Goal: Task Accomplishment & Management: Use online tool/utility

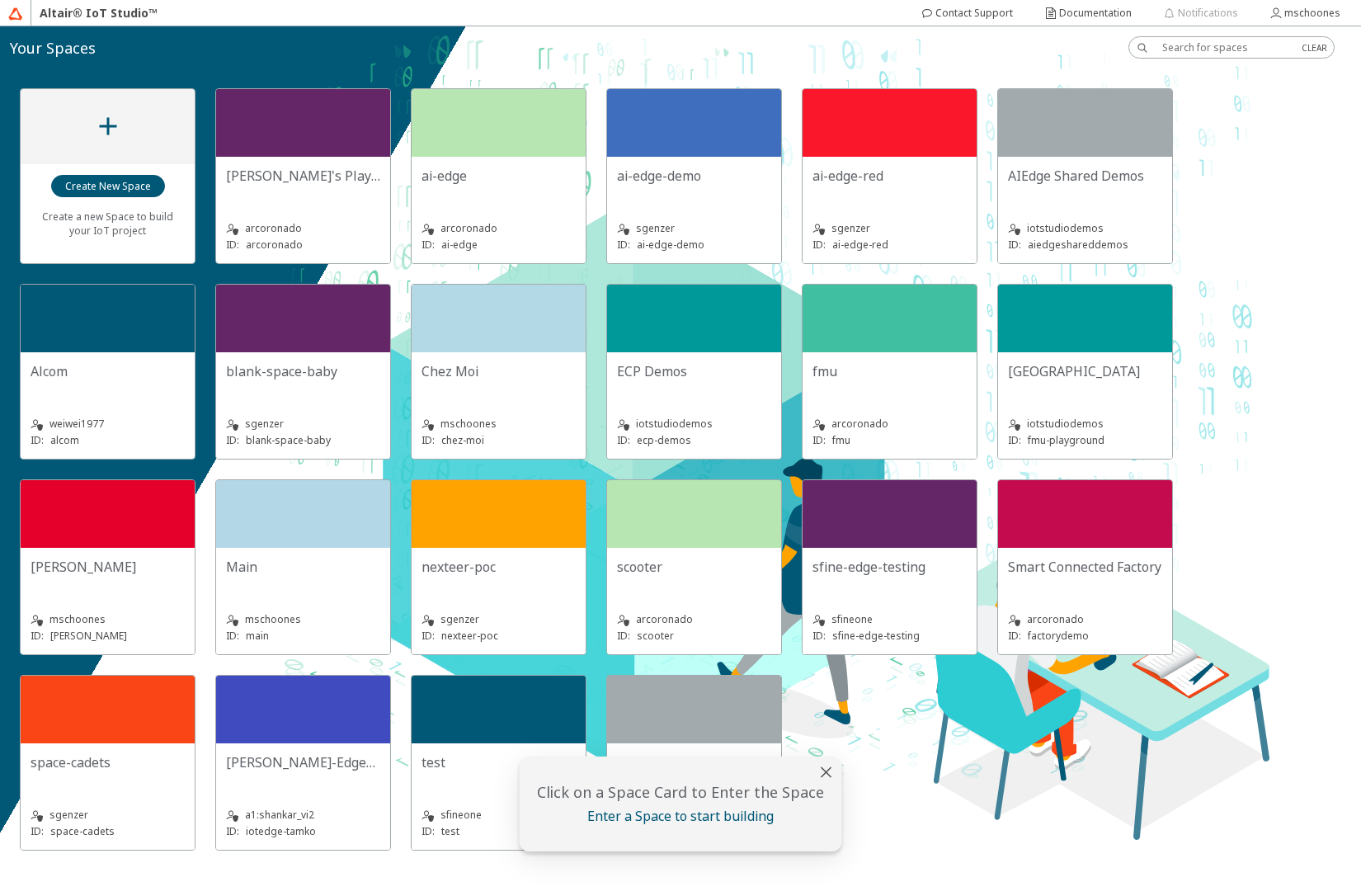
click at [490, 363] on div "Chez Moi" at bounding box center [499, 372] width 155 height 18
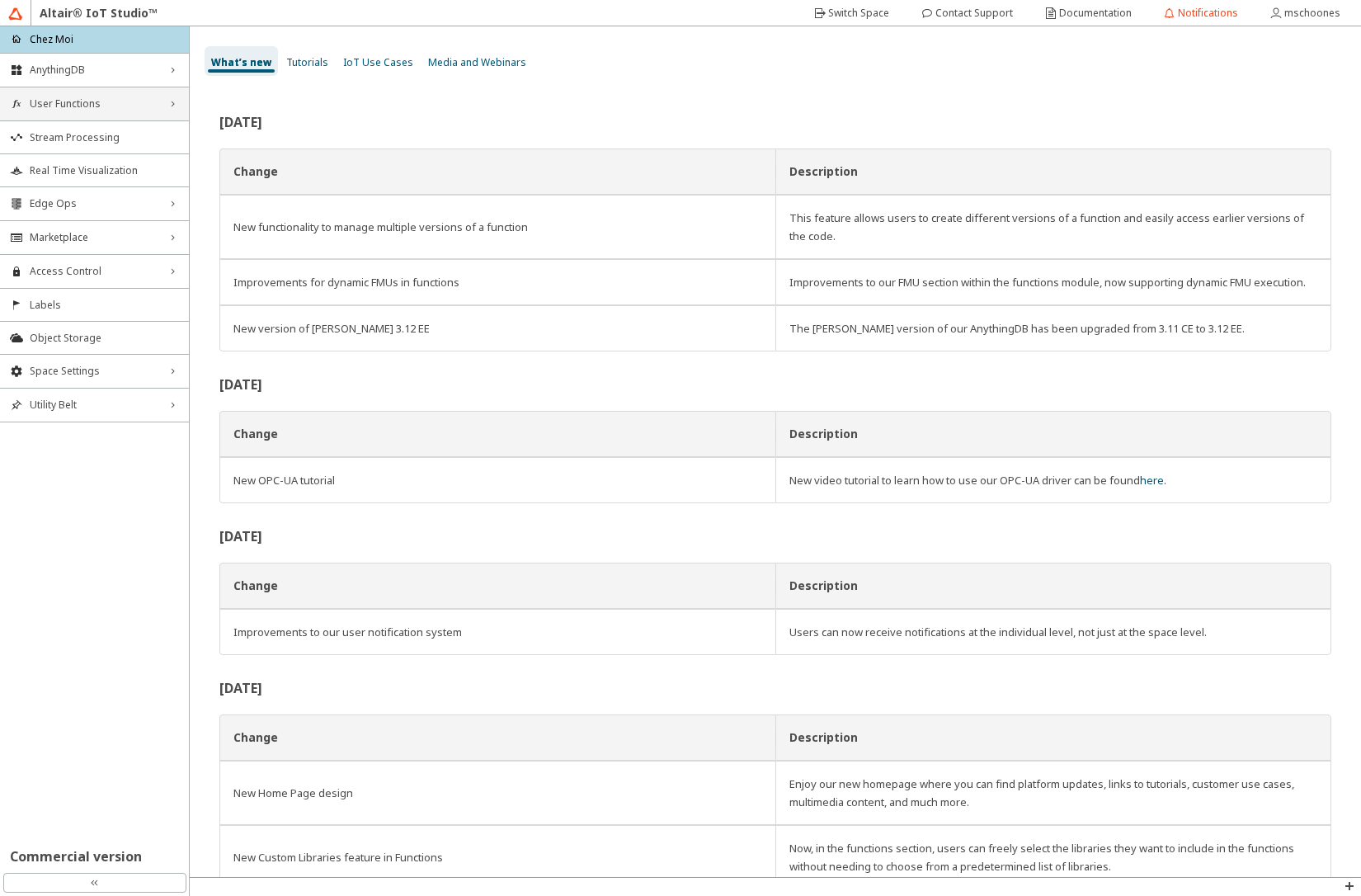
click at [102, 111] on div "User Functions right_chevron" at bounding box center [94, 103] width 189 height 33
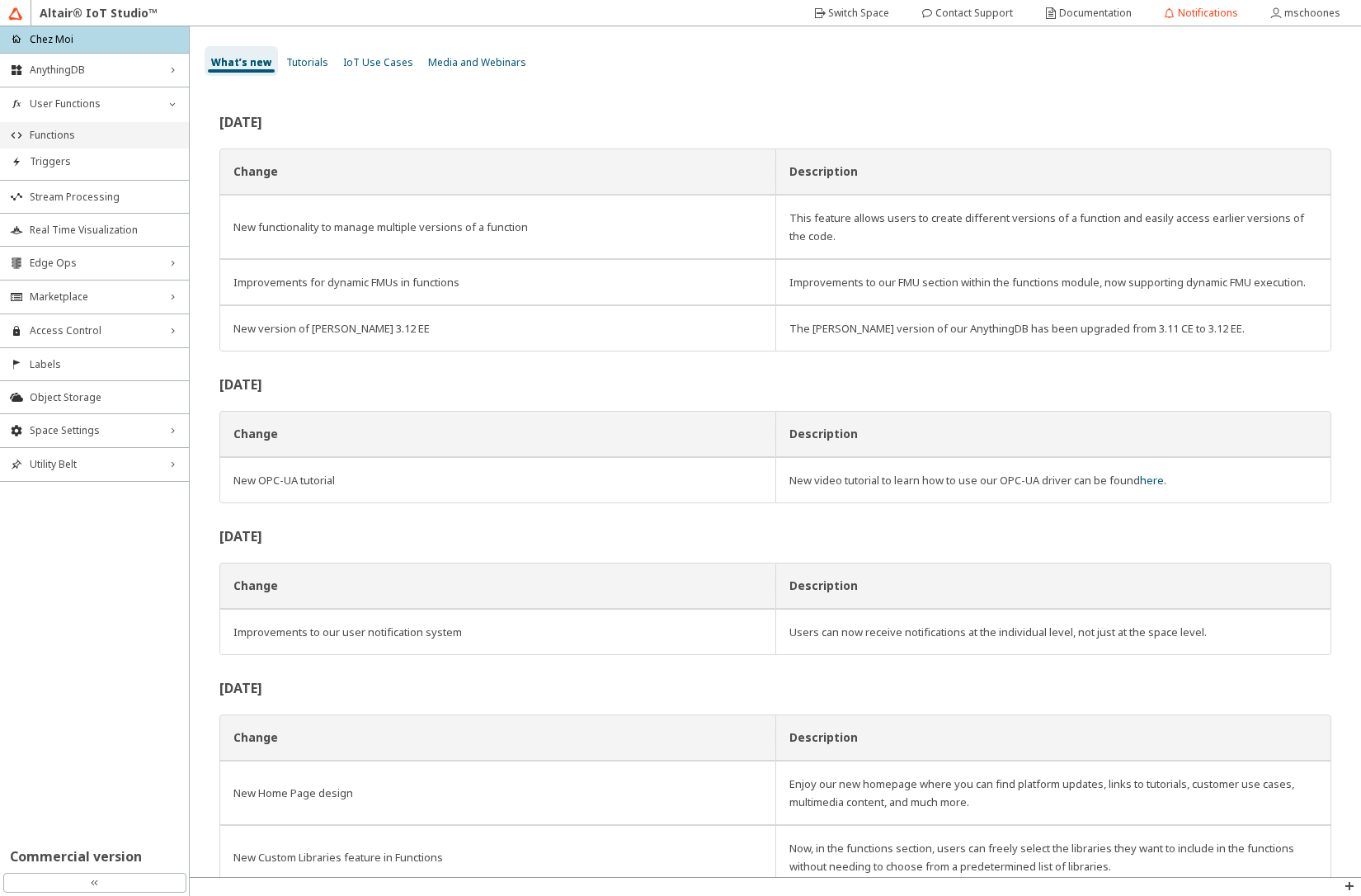
click at [101, 136] on span "Functions" at bounding box center [104, 135] width 149 height 13
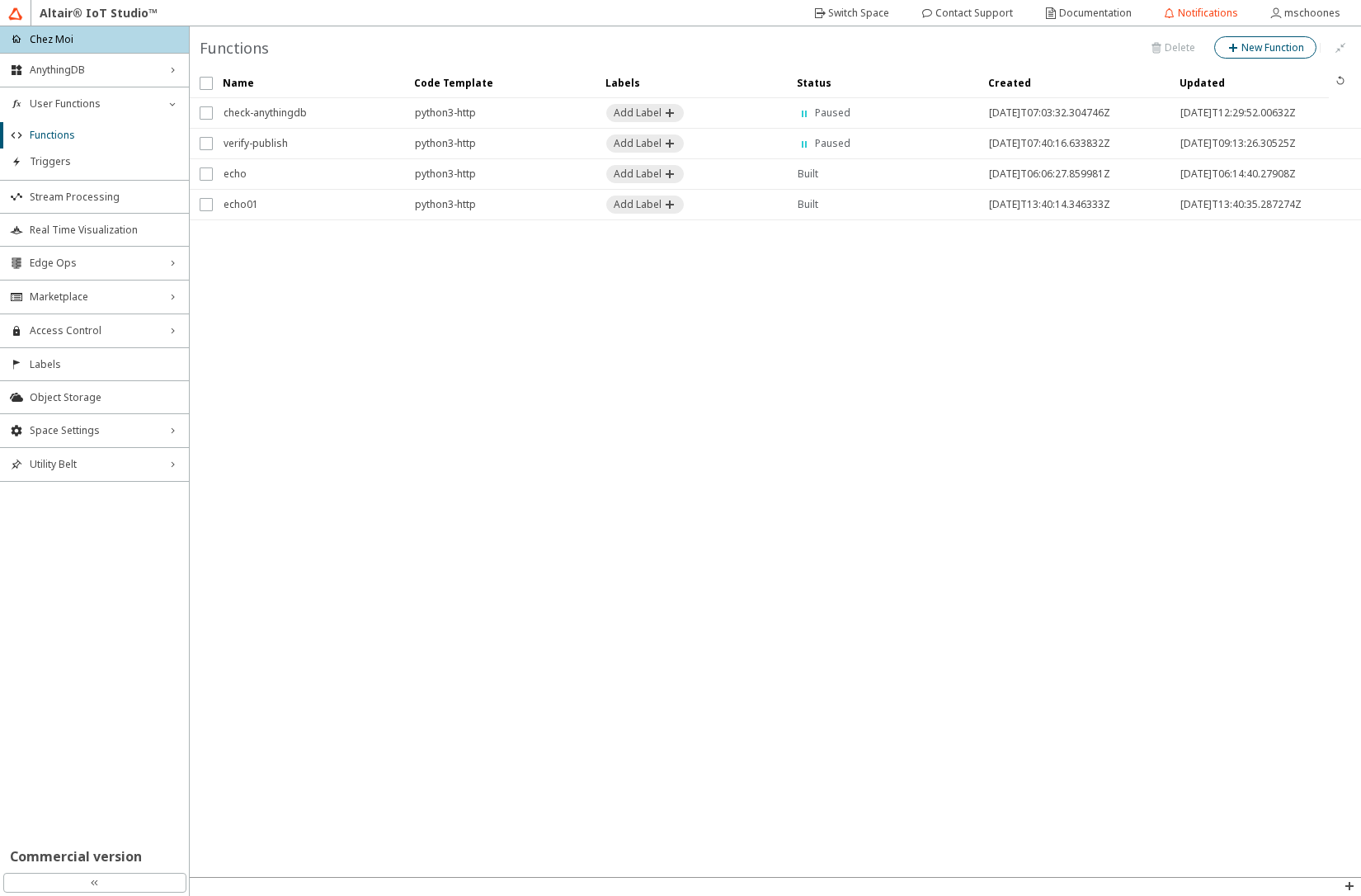
click at [0, 0] on slot "New Function" at bounding box center [0, 0] width 0 height 0
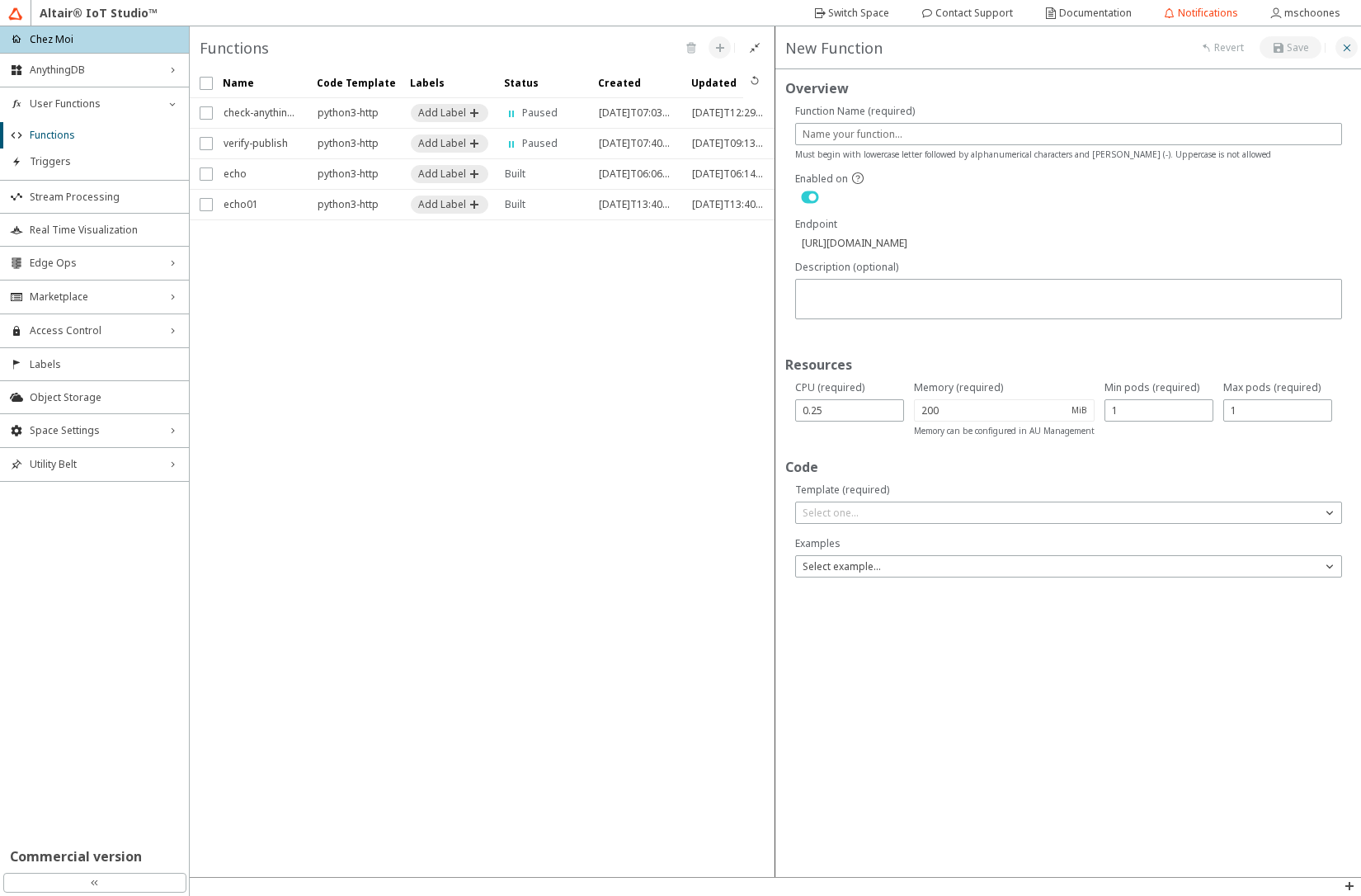
click at [1349, 51] on iron-icon at bounding box center [1347, 48] width 13 height 13
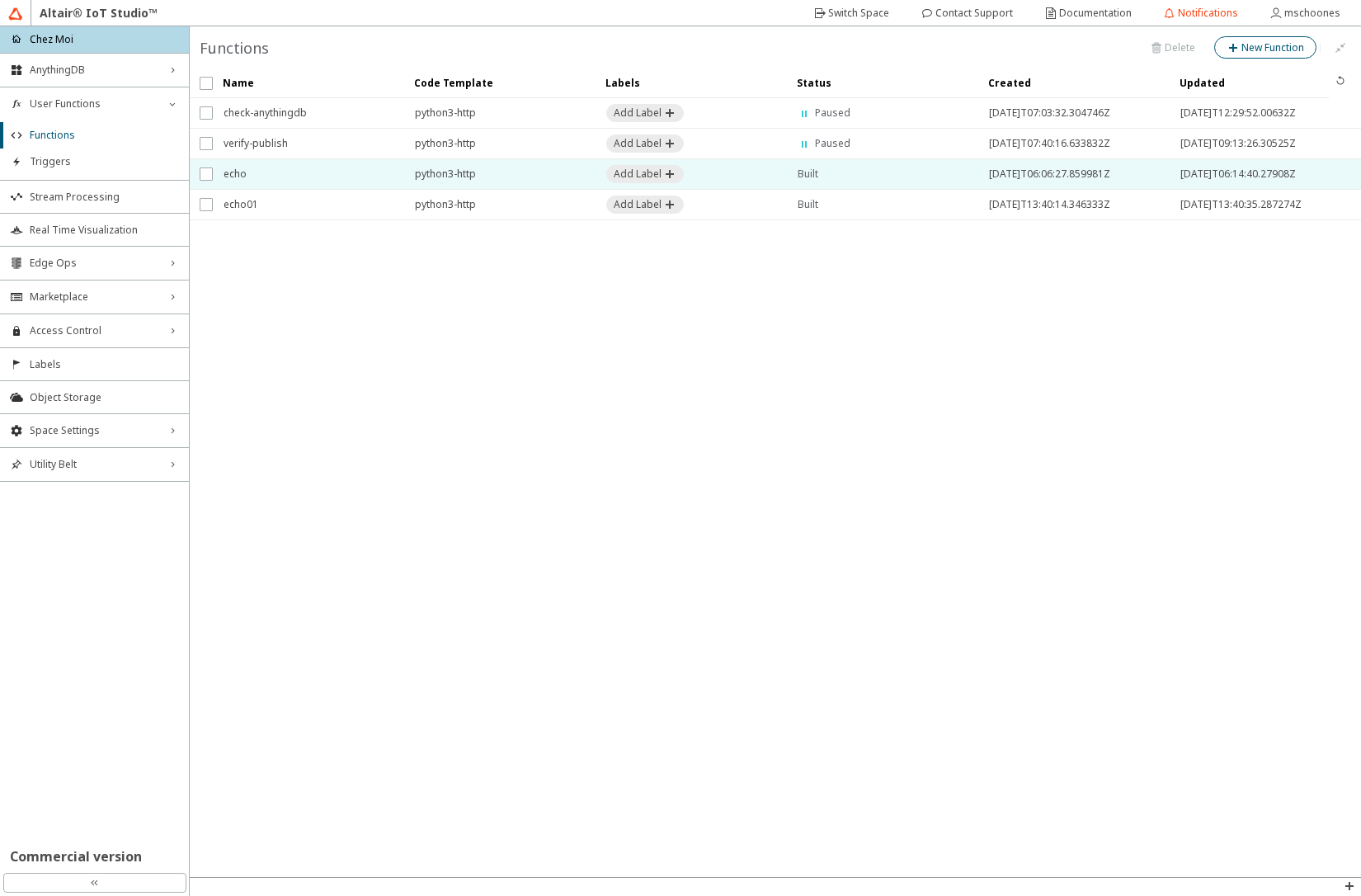
click at [274, 176] on span "echo" at bounding box center [309, 174] width 170 height 30
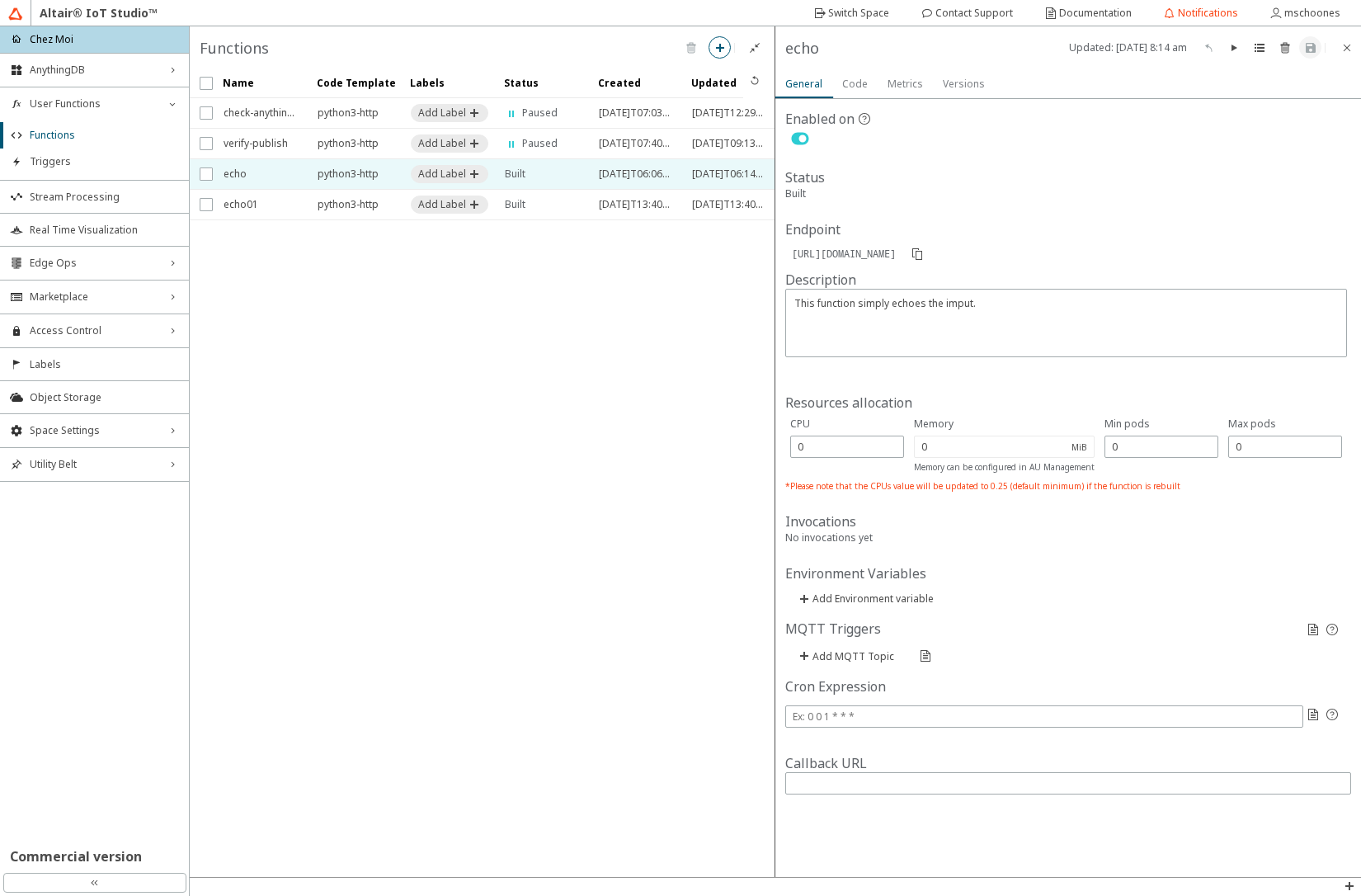
click at [0, 0] on slot "Versions" at bounding box center [0, 0] width 0 height 0
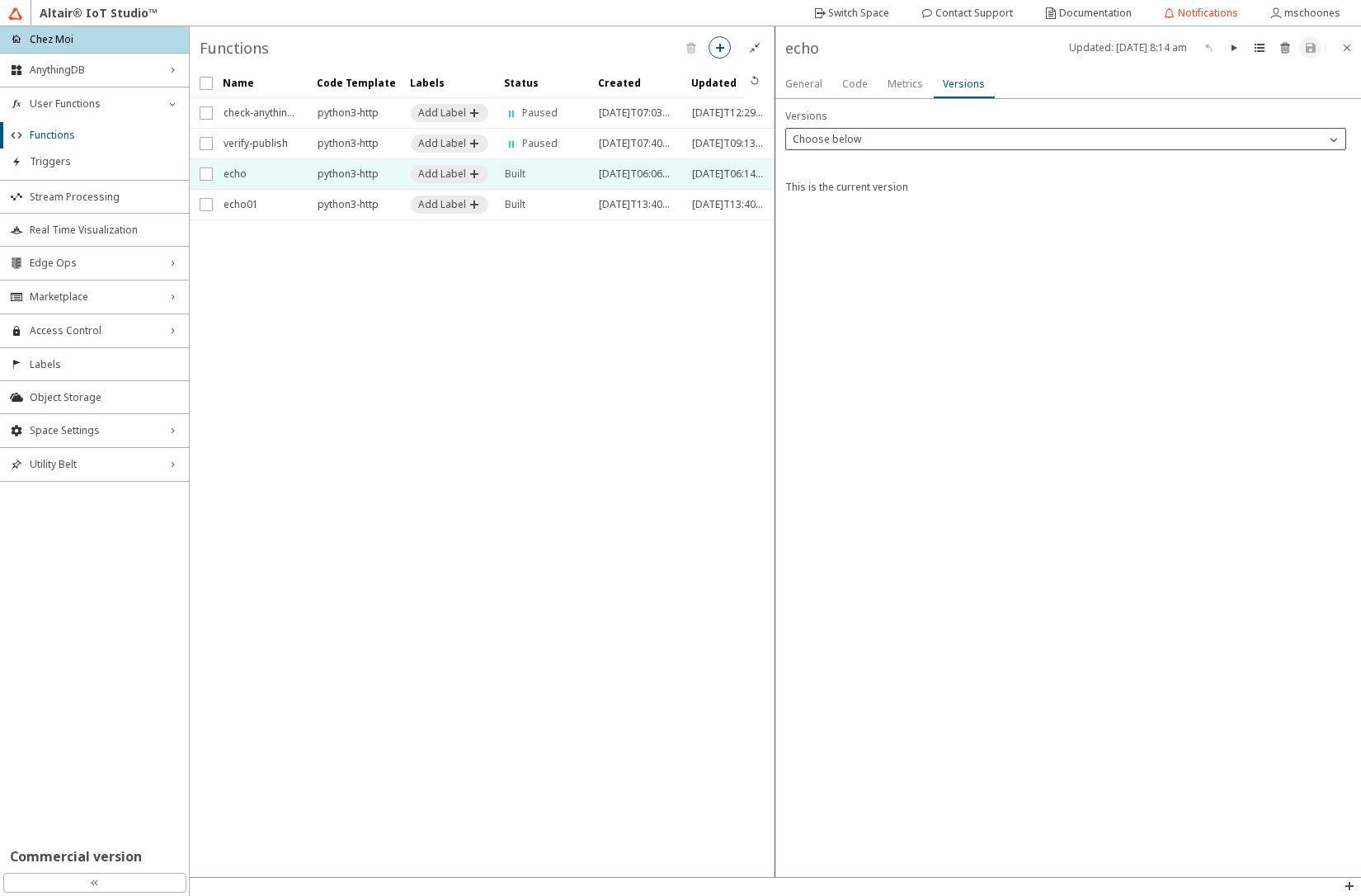
click at [862, 147] on div "Choose below" at bounding box center [1056, 139] width 540 height 16
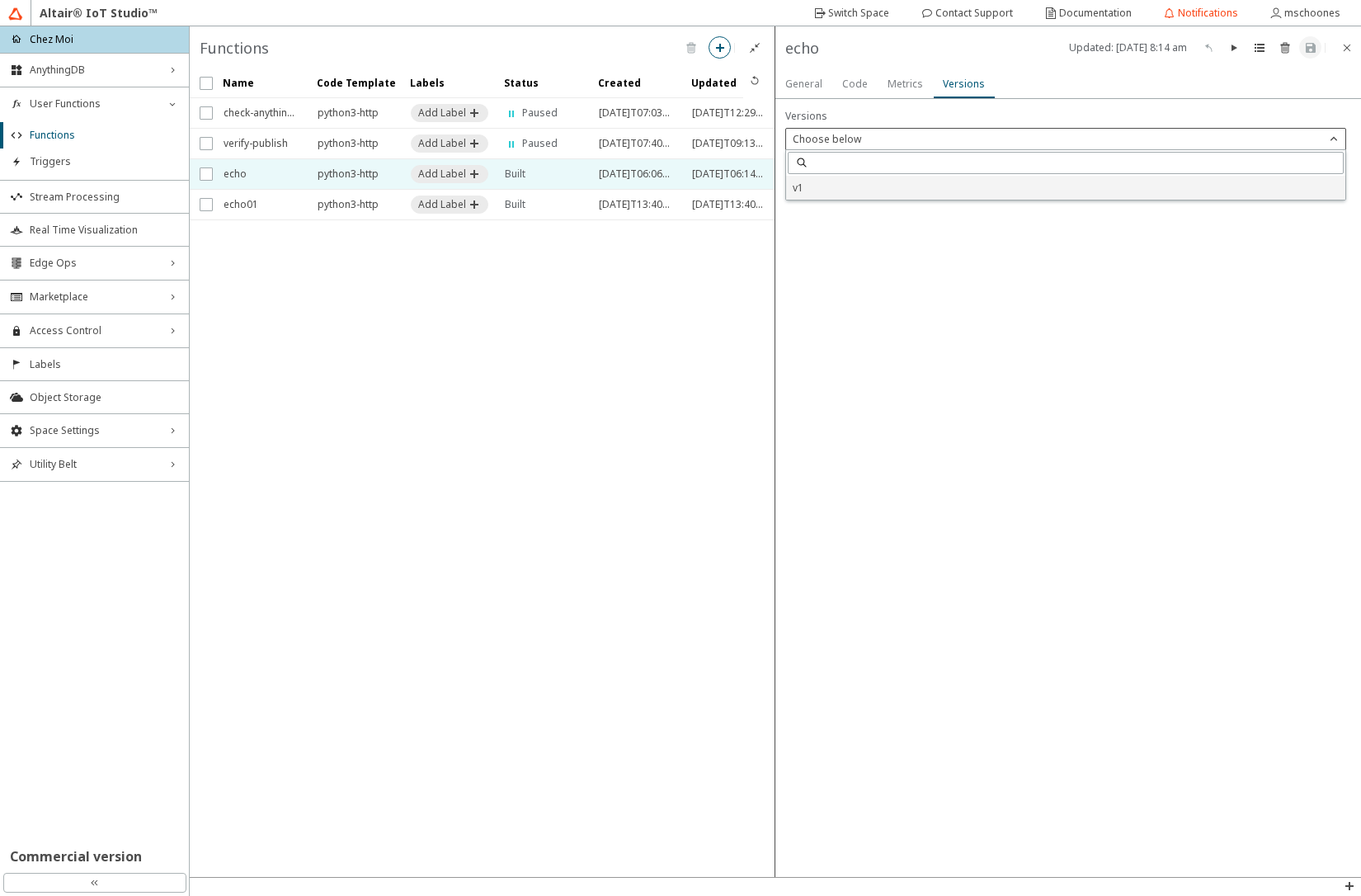
click at [849, 198] on div "v1" at bounding box center [1066, 187] width 560 height 24
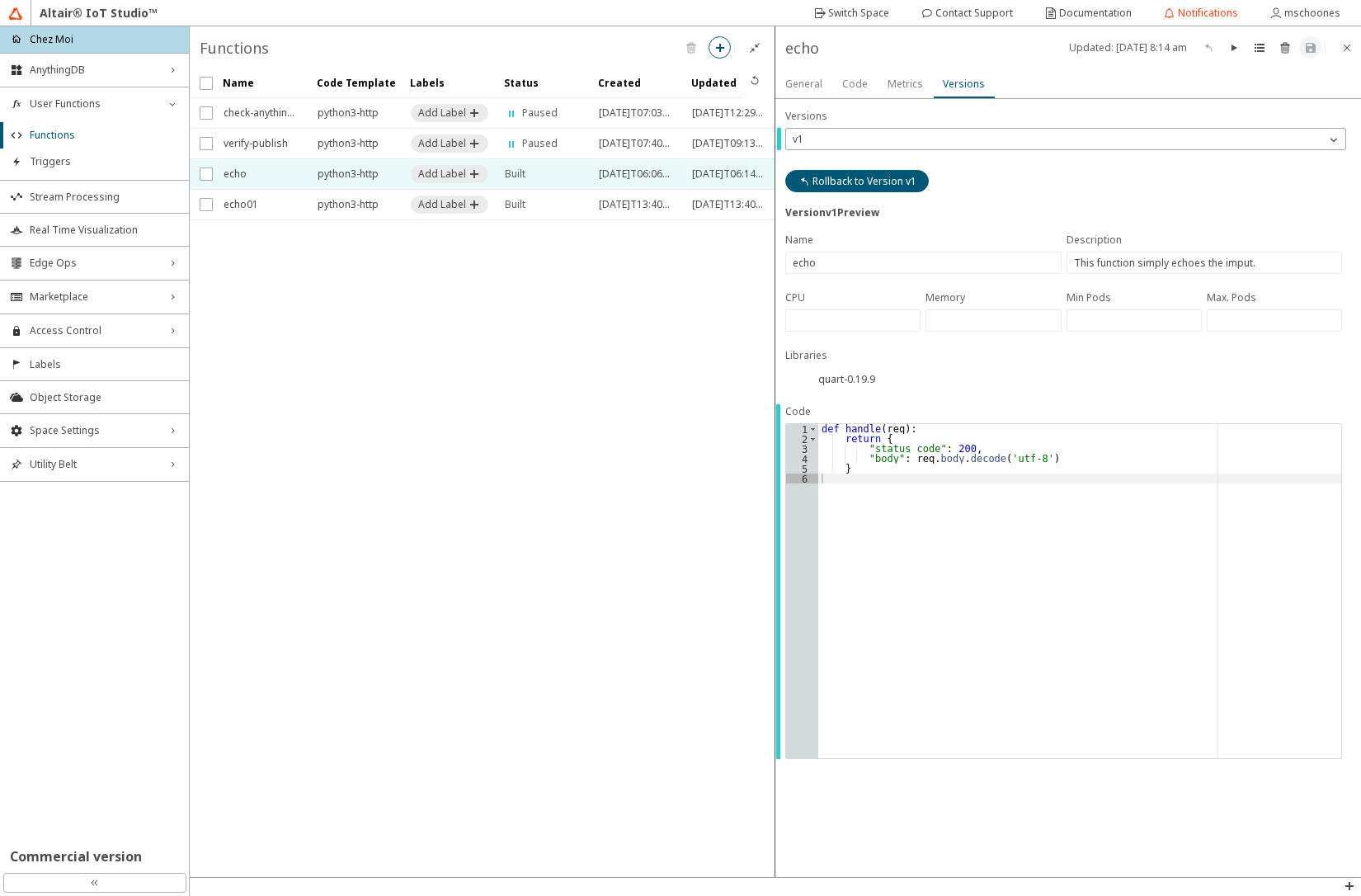
click at [0, 0] on slot "Metrics" at bounding box center [0, 0] width 0 height 0
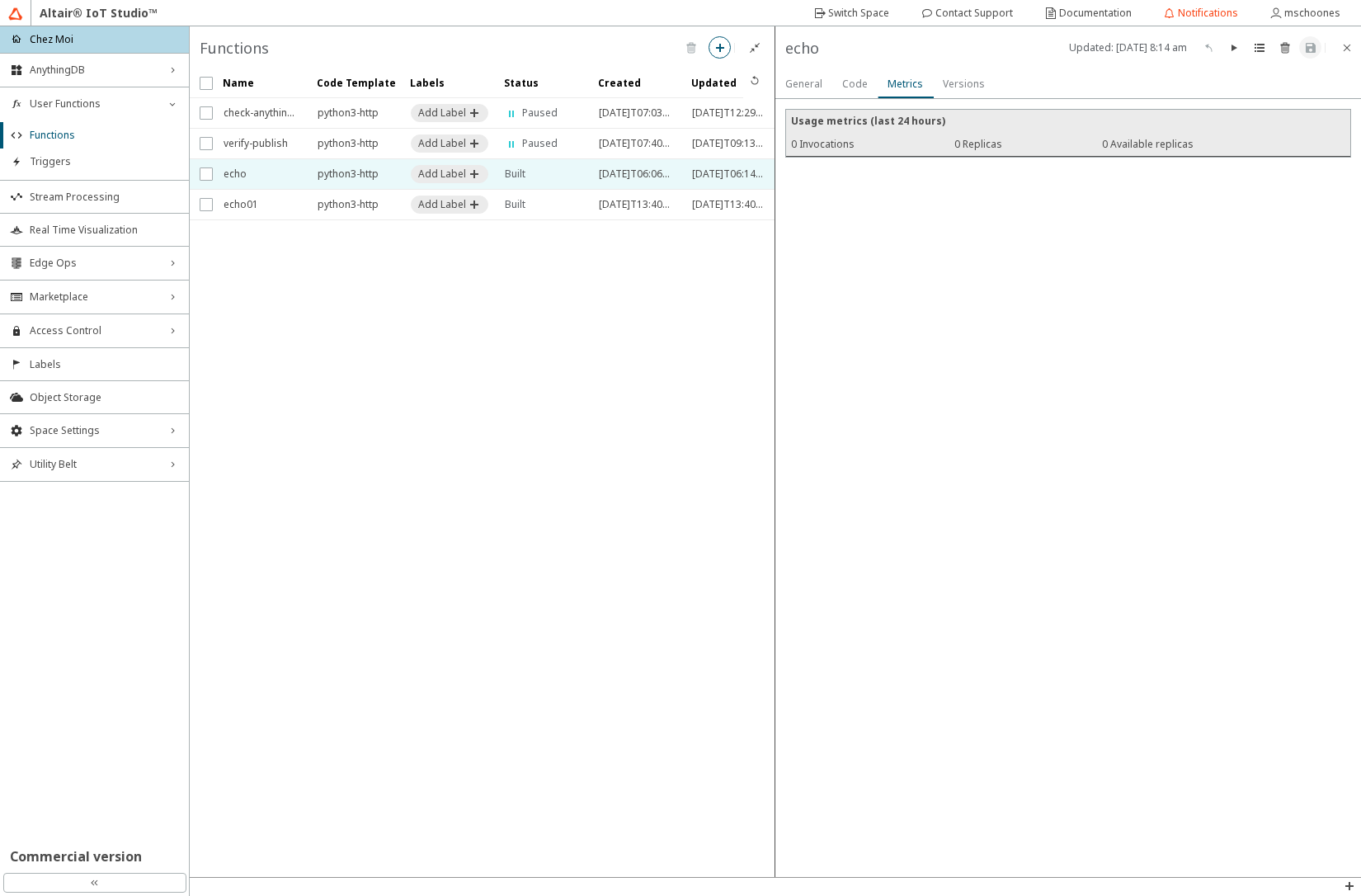
click at [0, 0] on slot "General" at bounding box center [0, 0] width 0 height 0
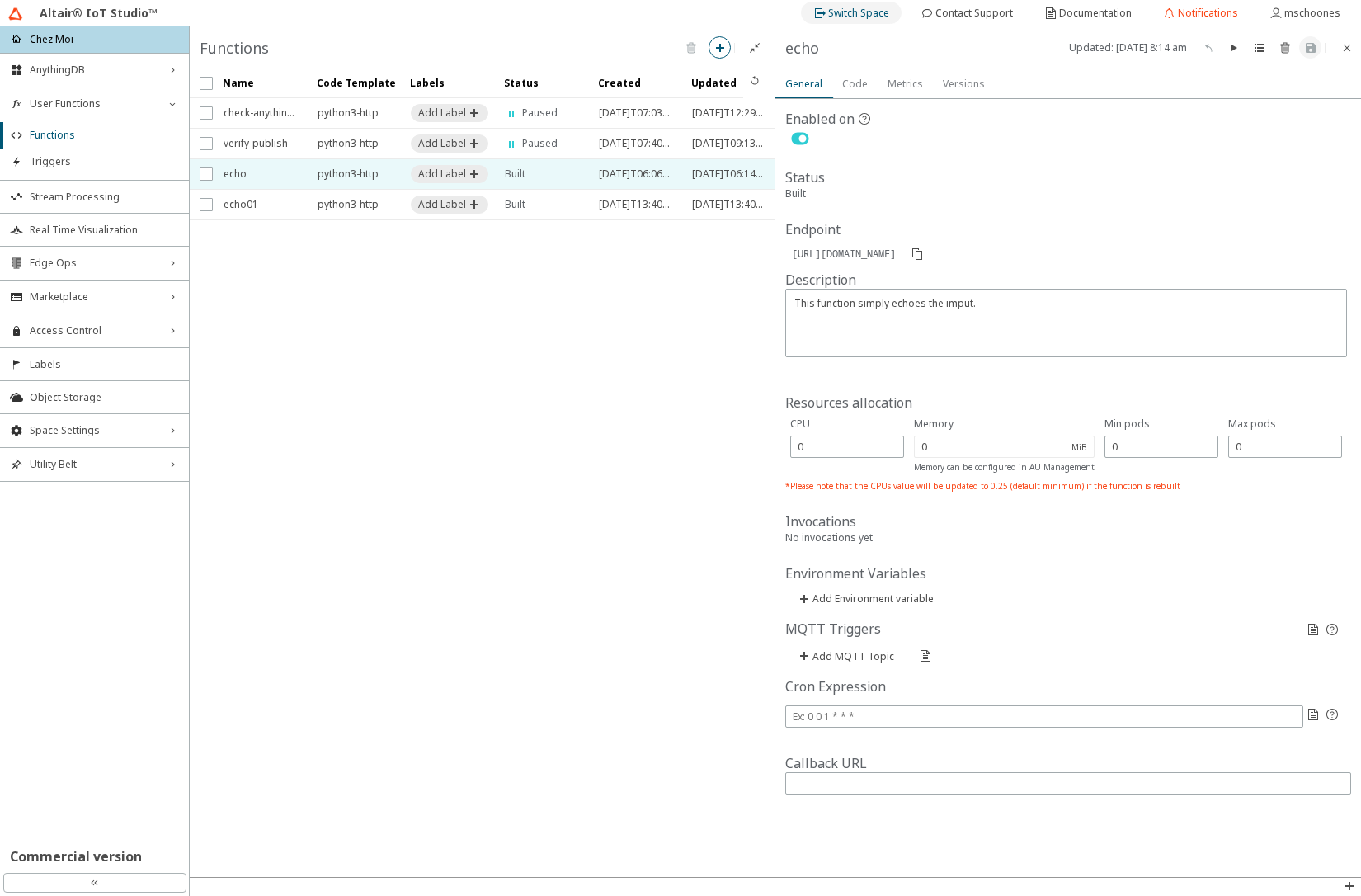
click at [873, 21] on div "Switch Space" at bounding box center [859, 13] width 61 height 26
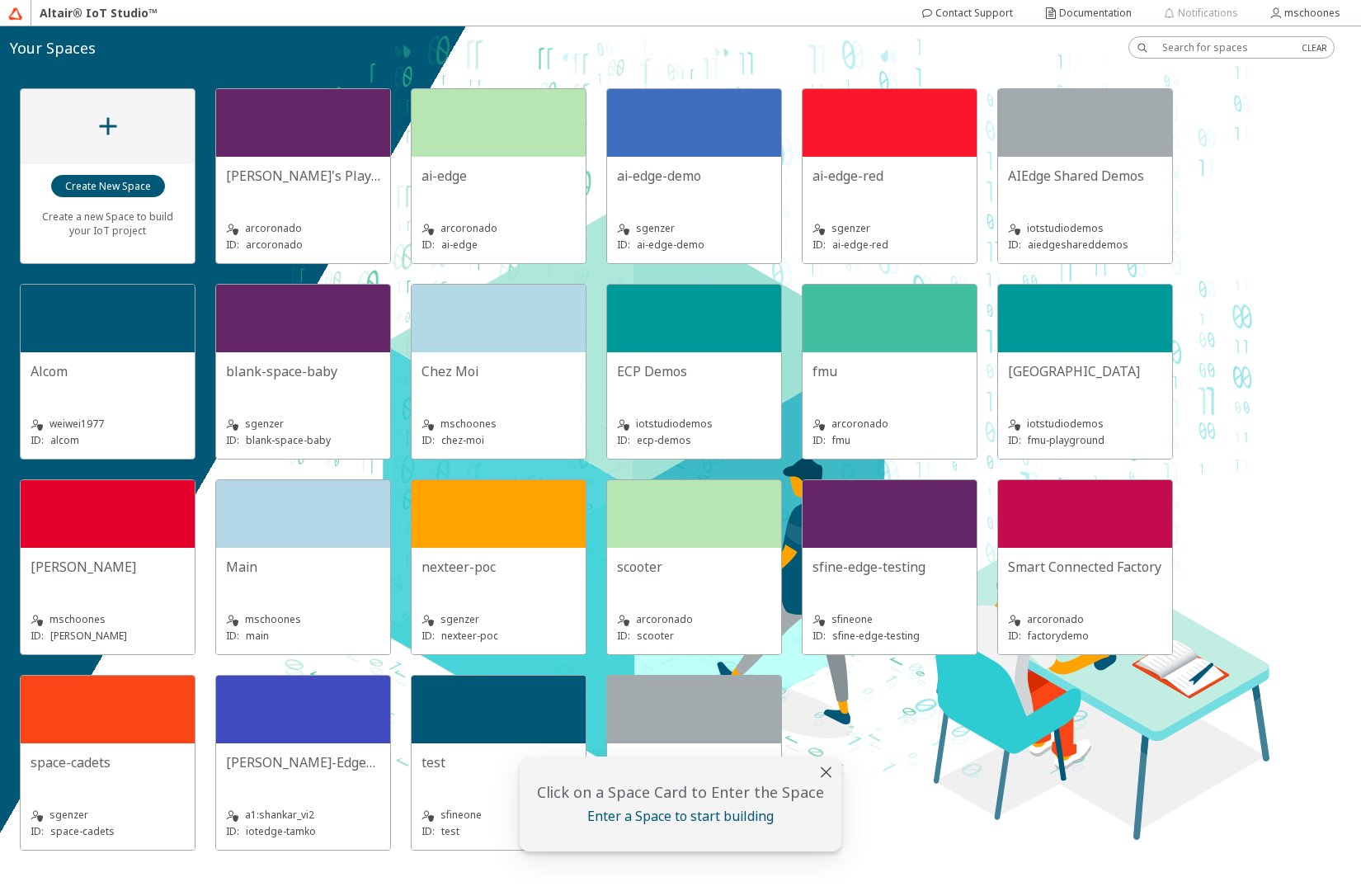
click at [705, 371] on div "ECP Demos" at bounding box center [694, 372] width 155 height 18
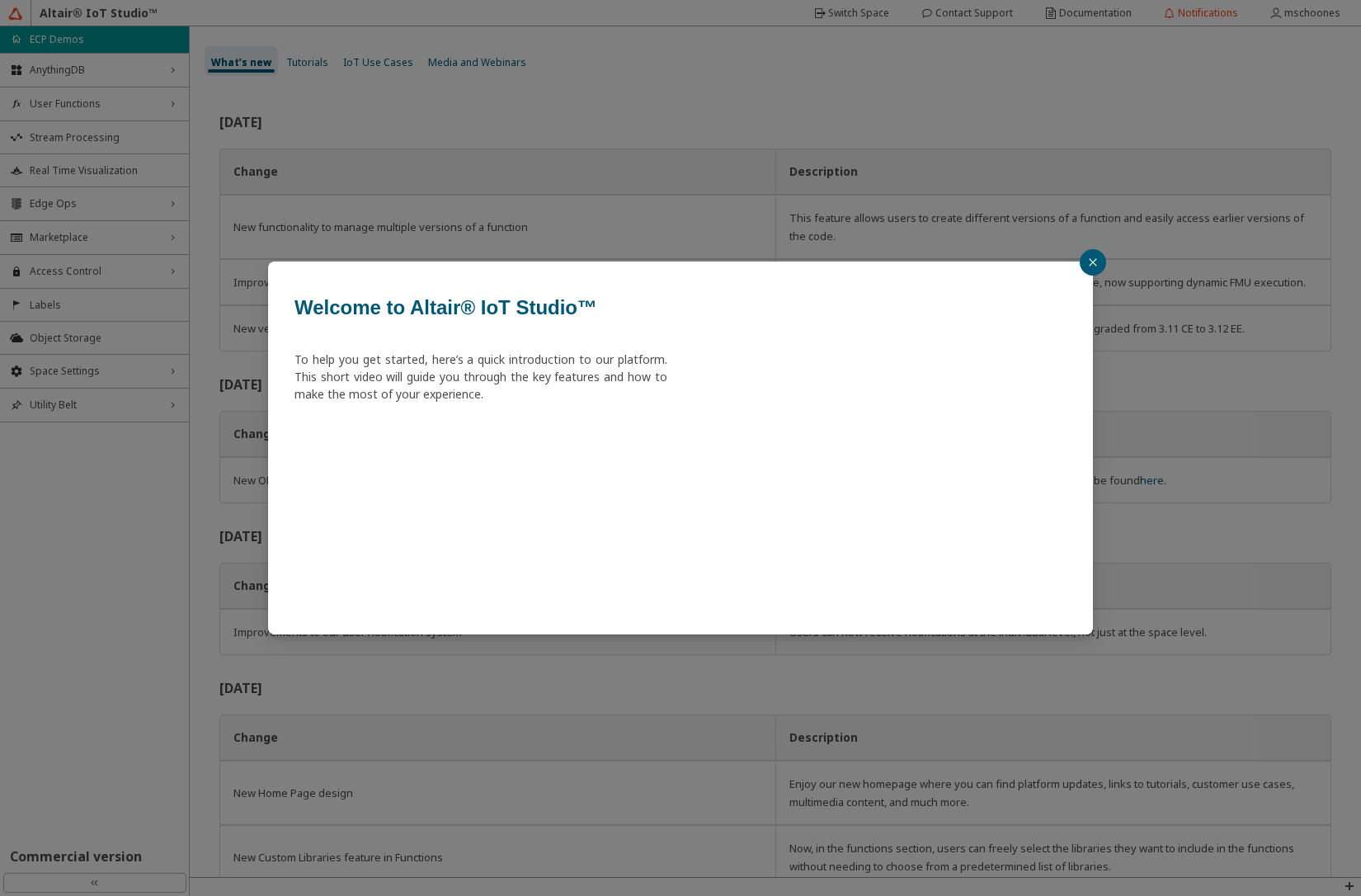
click at [94, 199] on div "Welcome to Altair® IoT Studio™ To help you get started, here’s a quick introduc…" at bounding box center [680, 448] width 1361 height 896
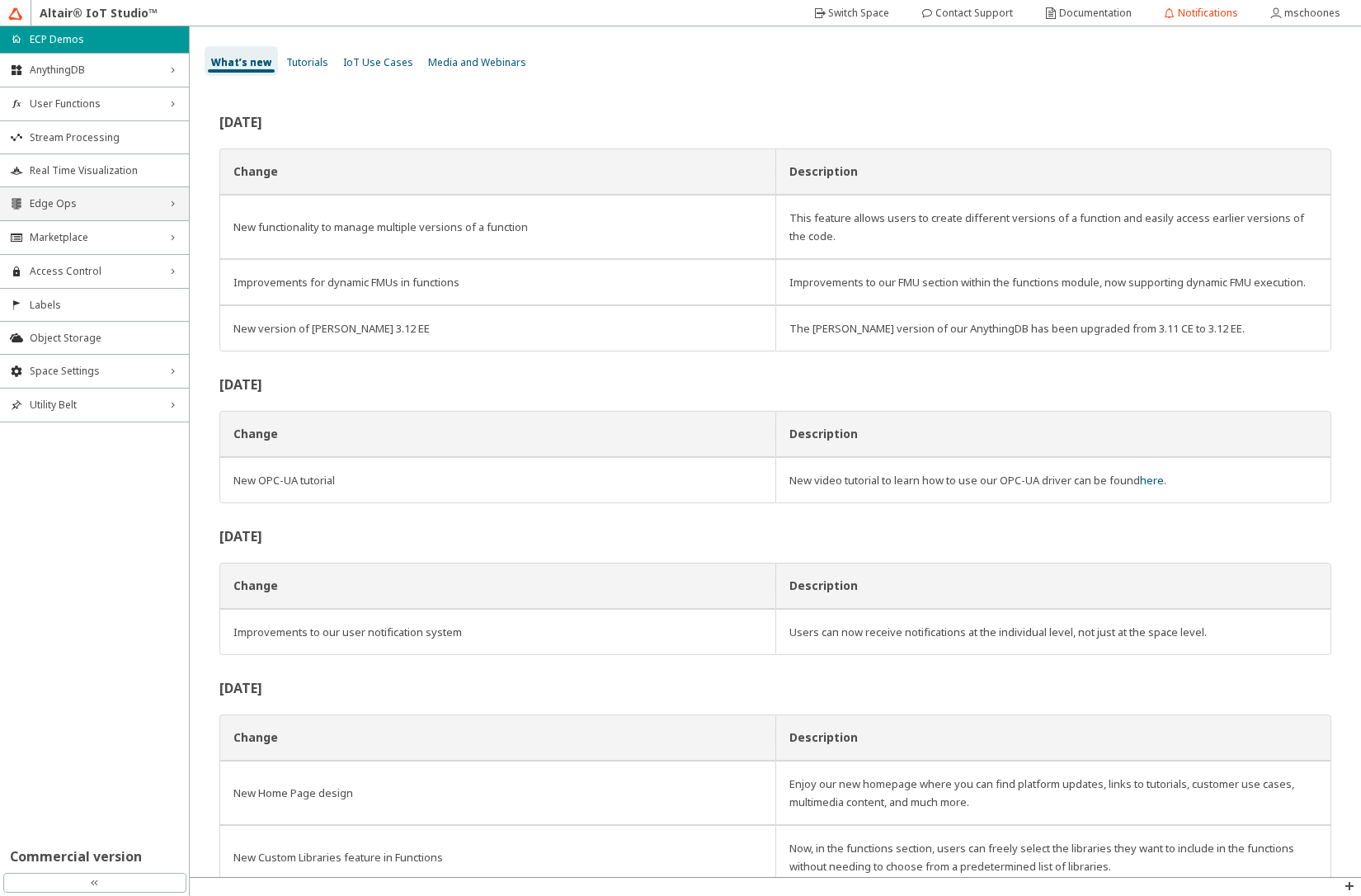
click at [94, 200] on span "Edge Ops" at bounding box center [94, 203] width 130 height 13
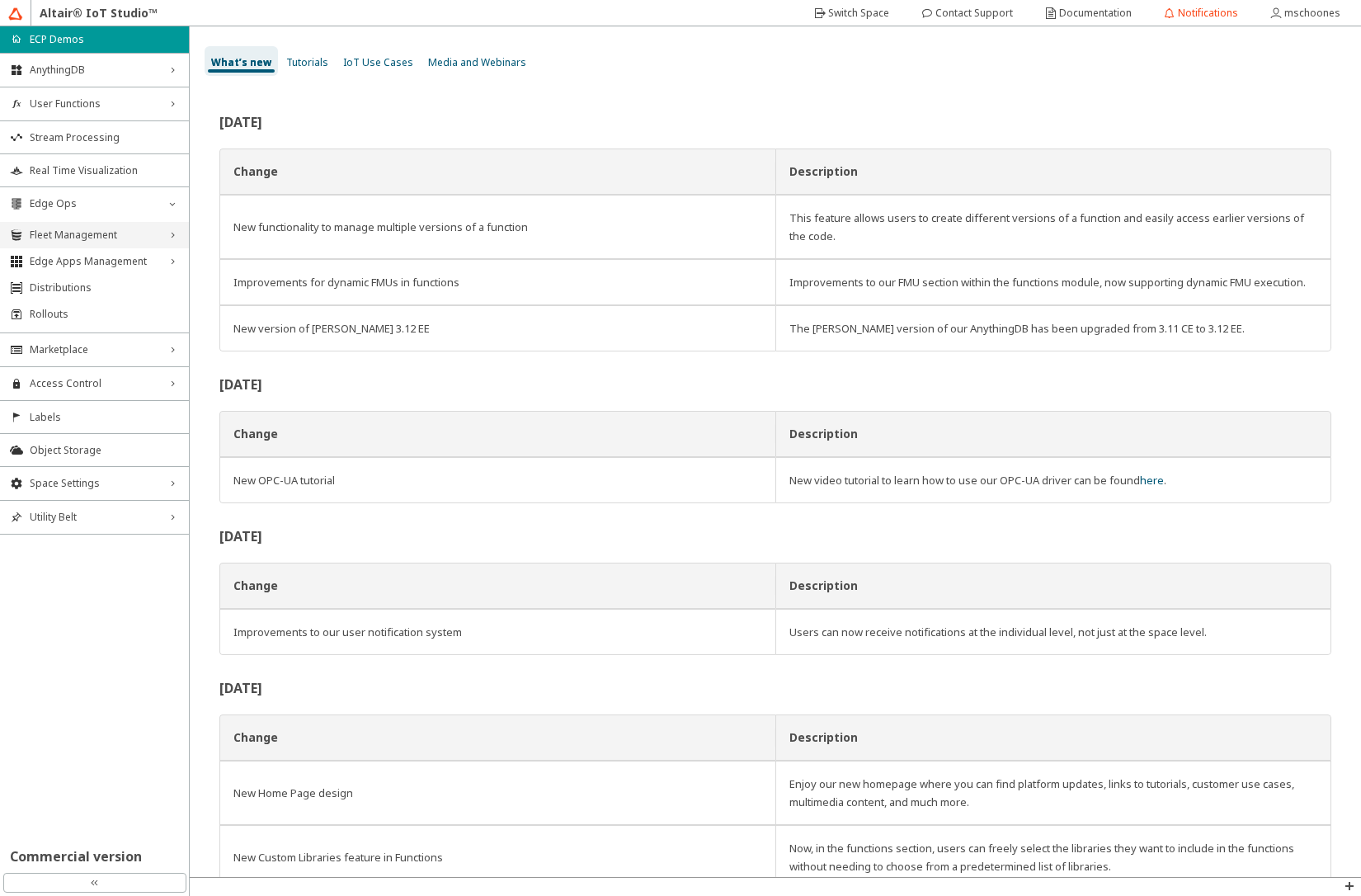
click at [94, 227] on div "Fleet Management right_chevron" at bounding box center [94, 235] width 189 height 26
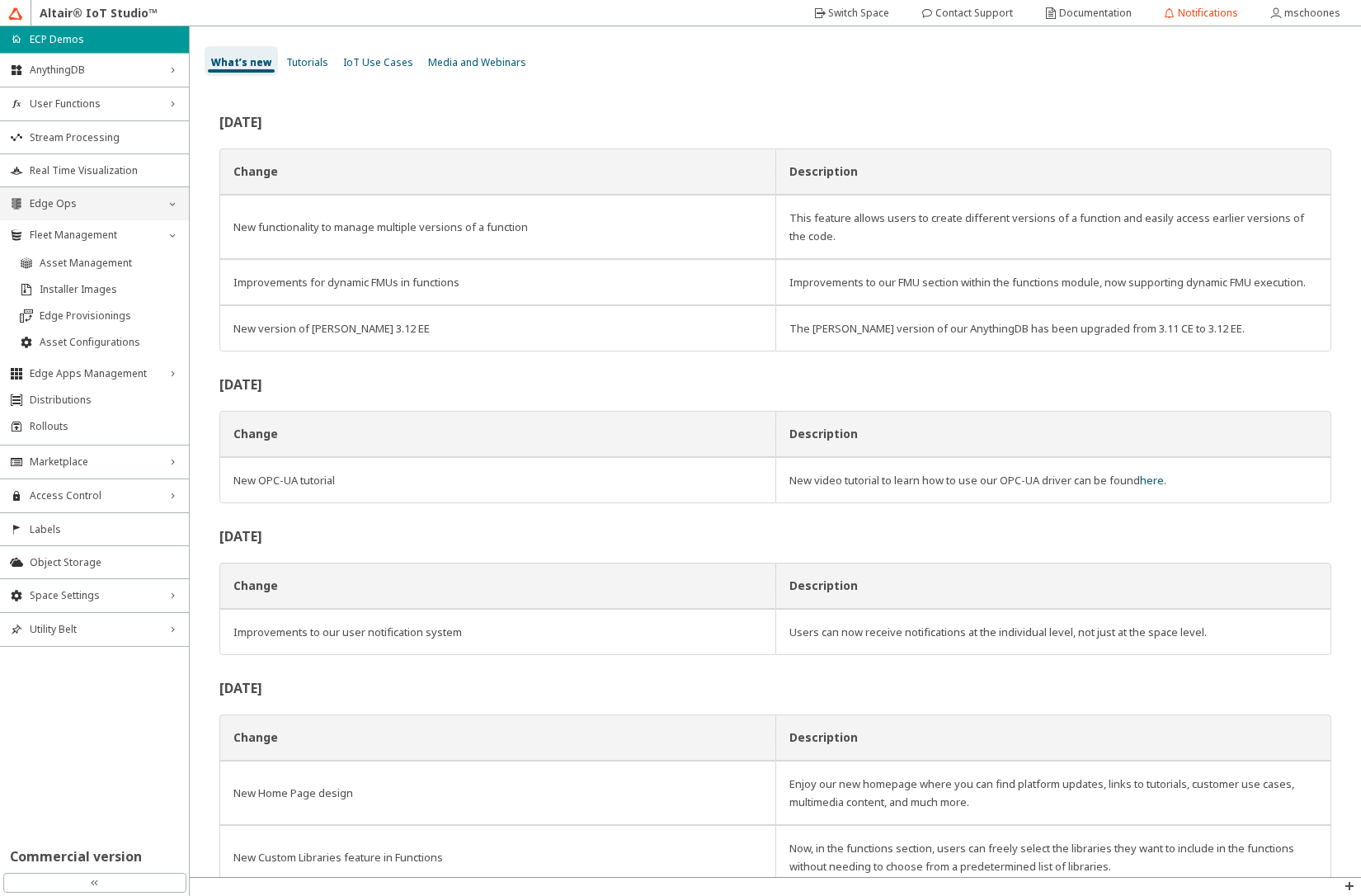
drag, startPoint x: 100, startPoint y: 229, endPoint x: 104, endPoint y: 197, distance: 32.2
click at [102, 224] on div "Fleet Management down_chevron" at bounding box center [94, 235] width 189 height 26
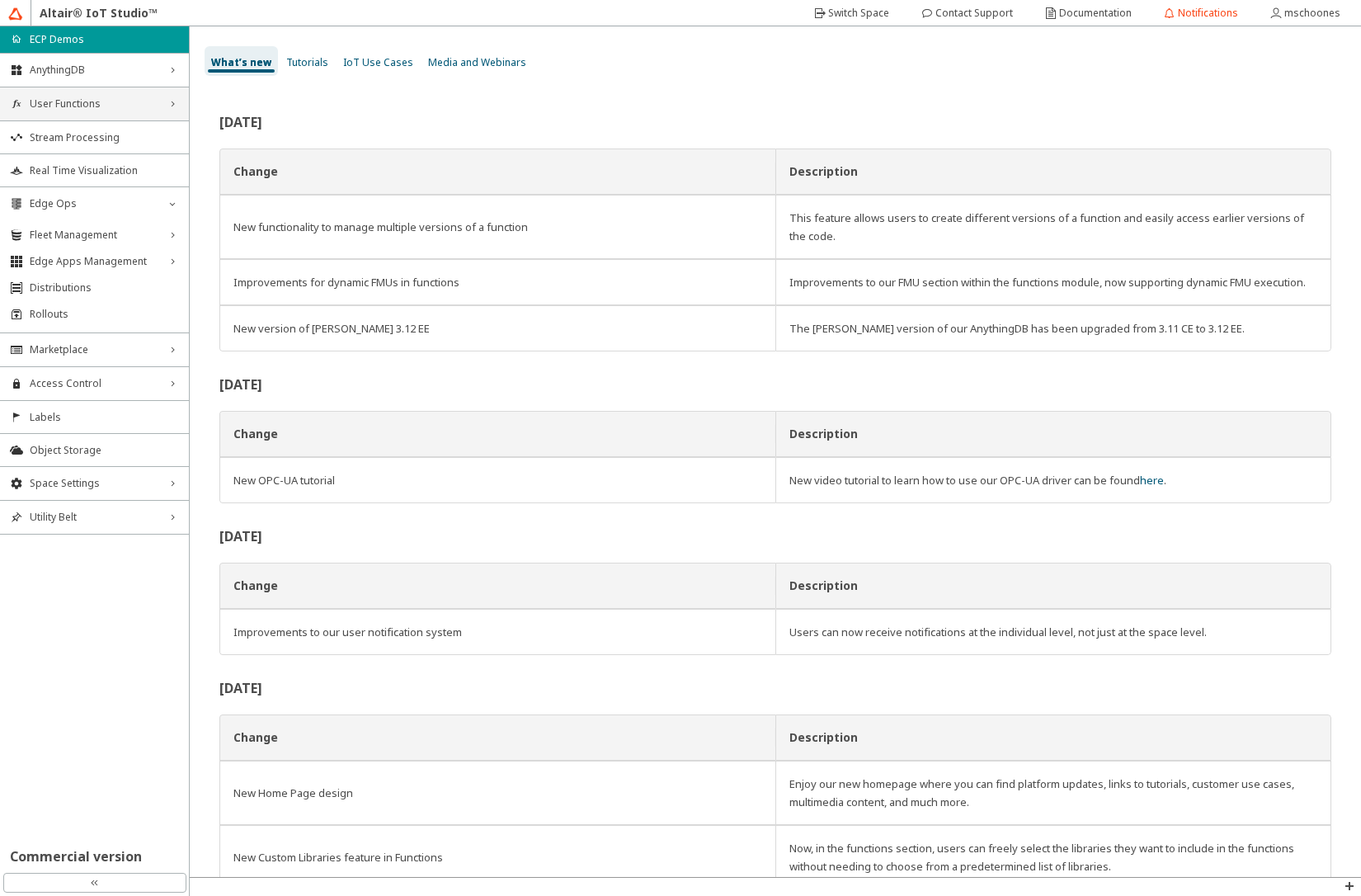
click at [119, 105] on span "User Functions" at bounding box center [94, 103] width 130 height 13
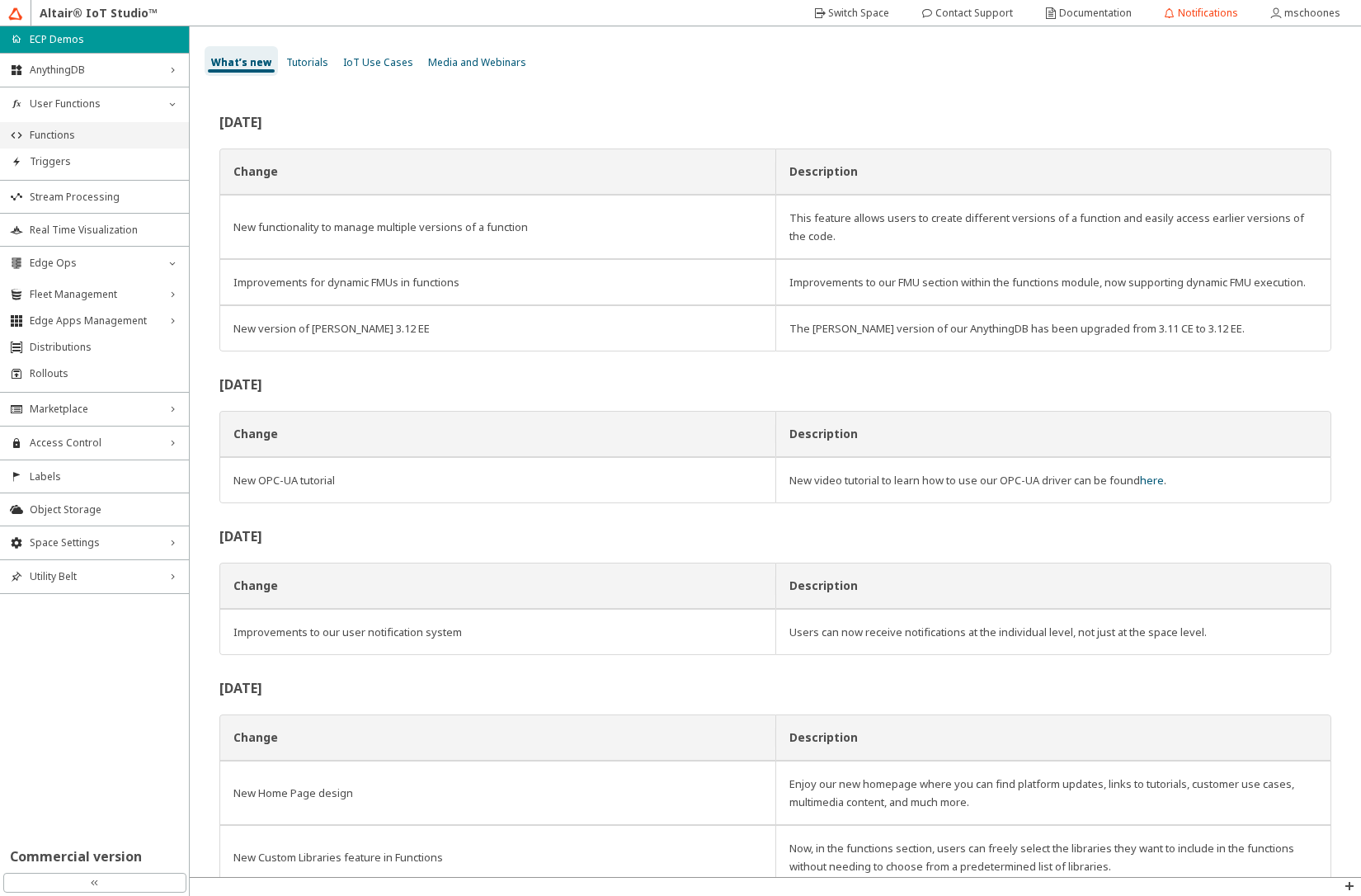
click at [103, 130] on span "Functions" at bounding box center [104, 135] width 149 height 13
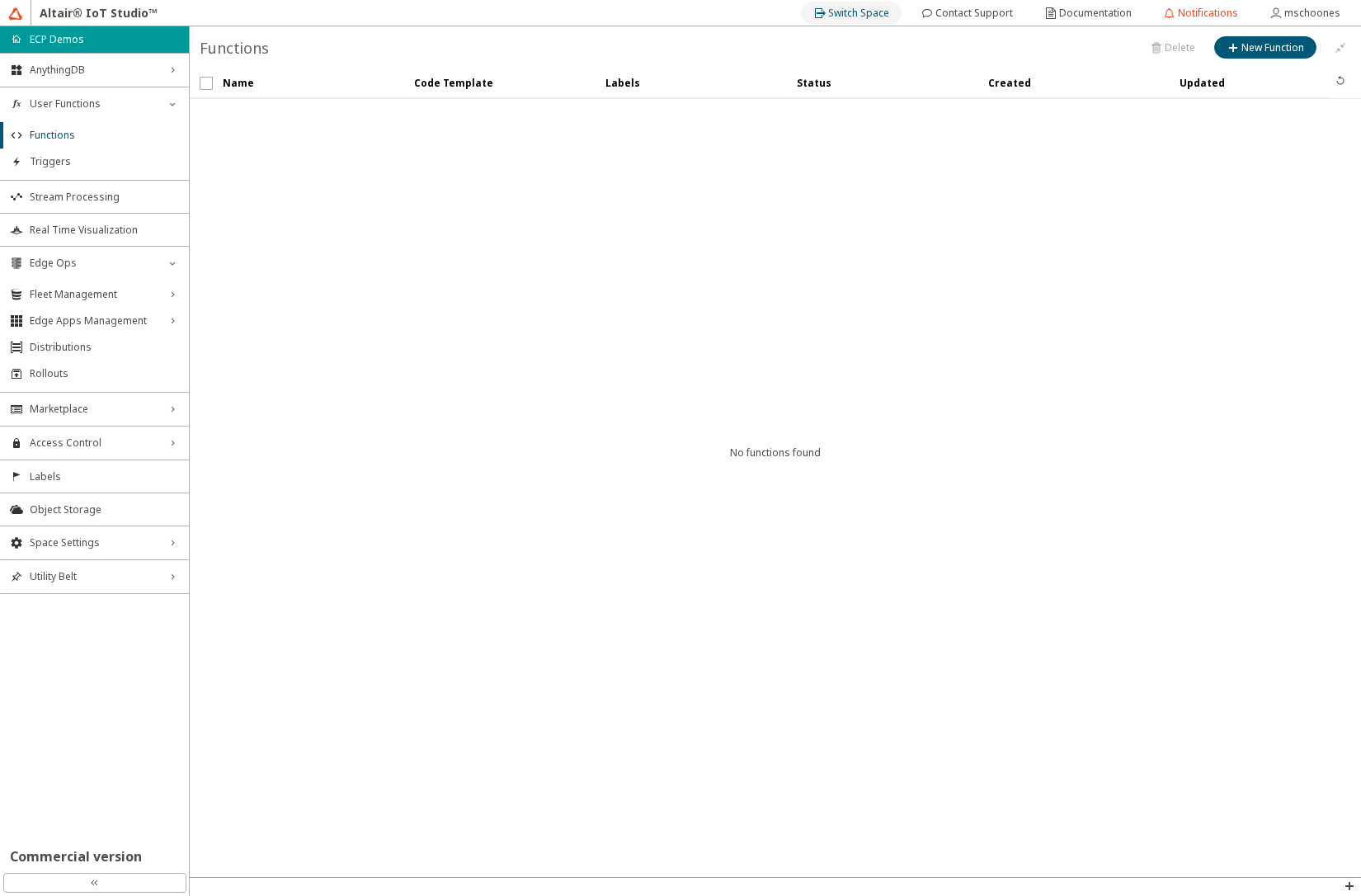
click at [846, 24] on div "Switch Space" at bounding box center [859, 13] width 61 height 26
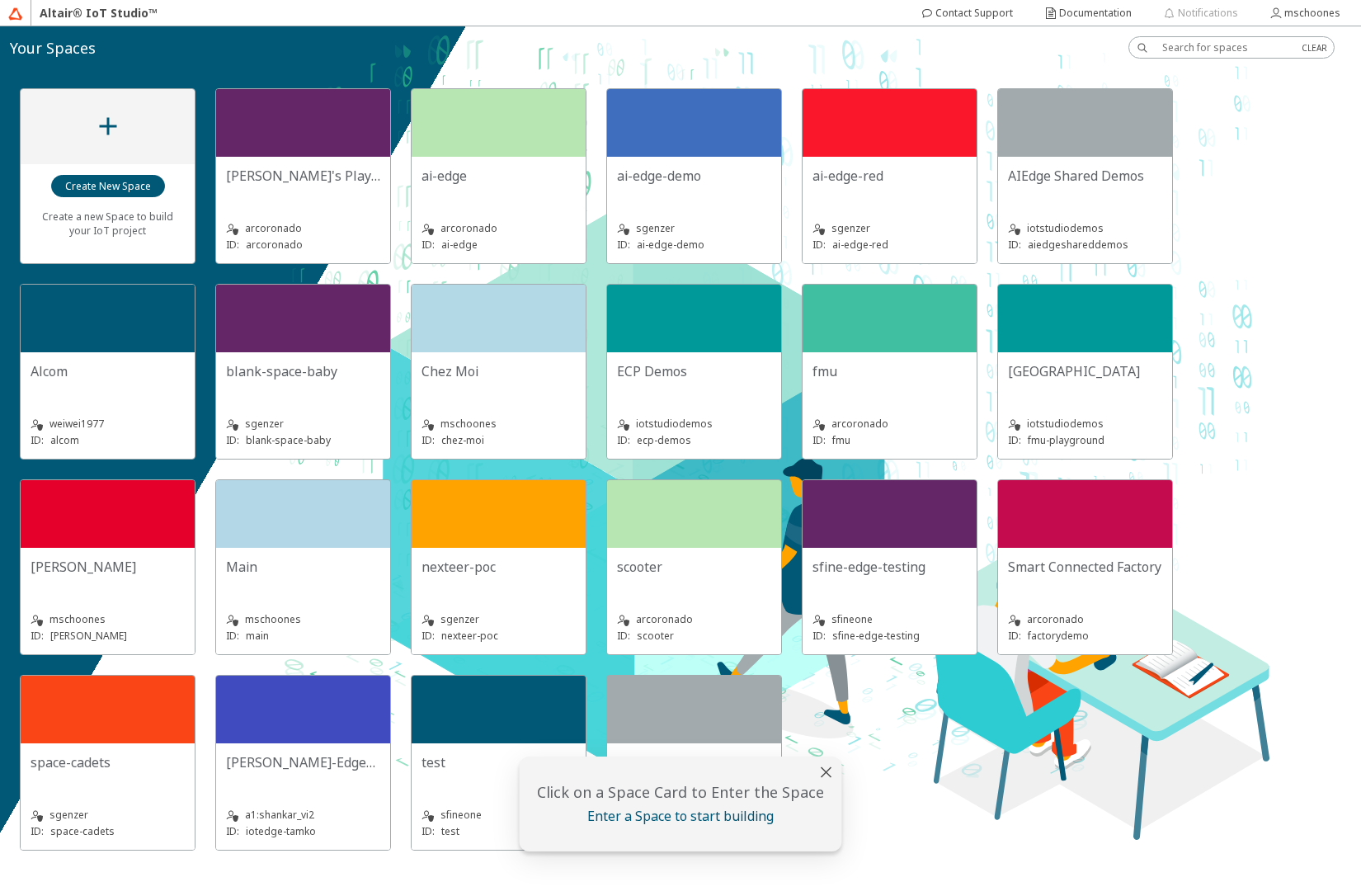
click at [524, 389] on div "Chez Moi" at bounding box center [499, 379] width 155 height 33
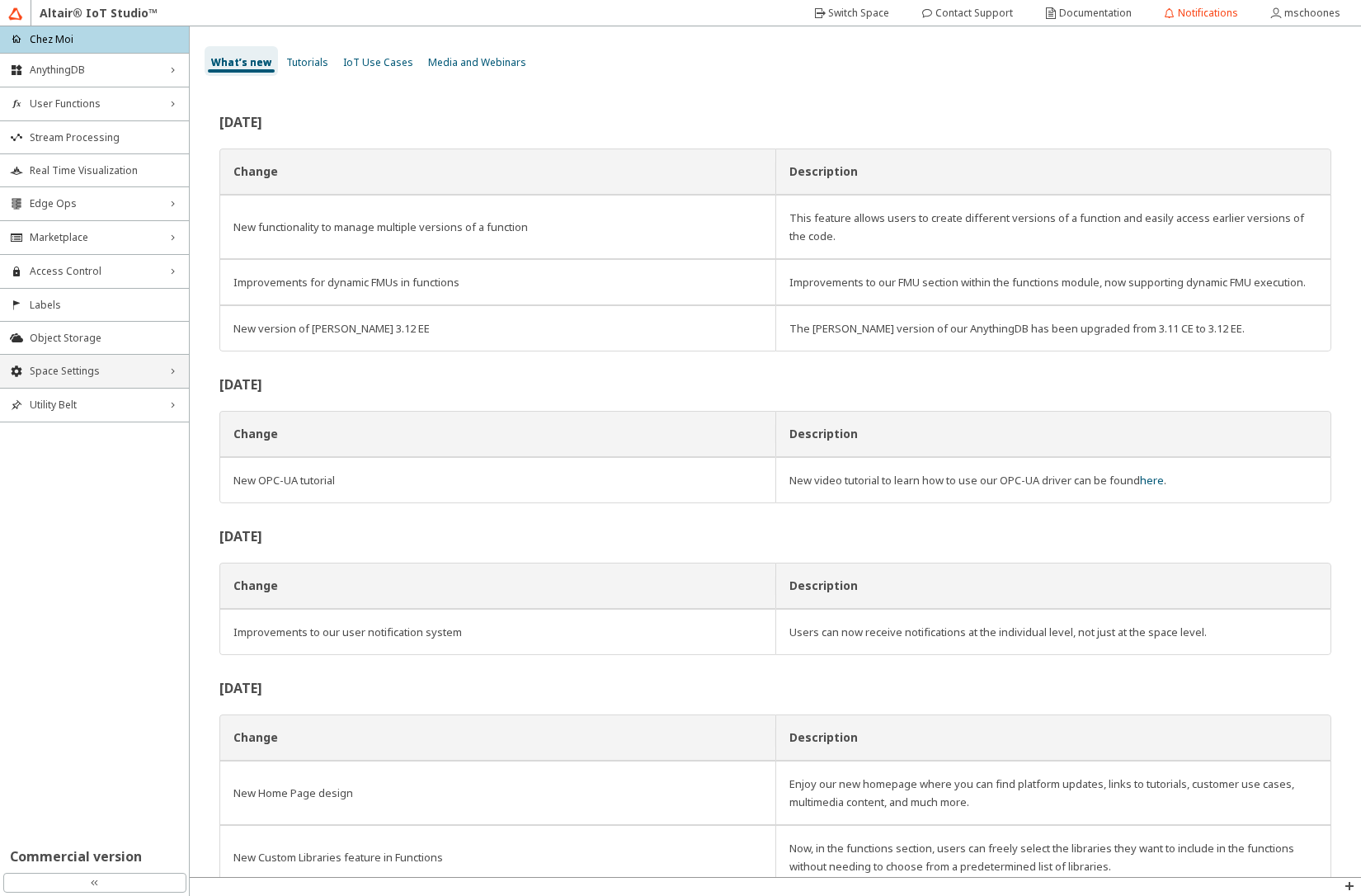
click at [111, 371] on span "Space Settings" at bounding box center [94, 371] width 130 height 13
click at [98, 481] on span "AU Management" at bounding box center [104, 481] width 149 height 13
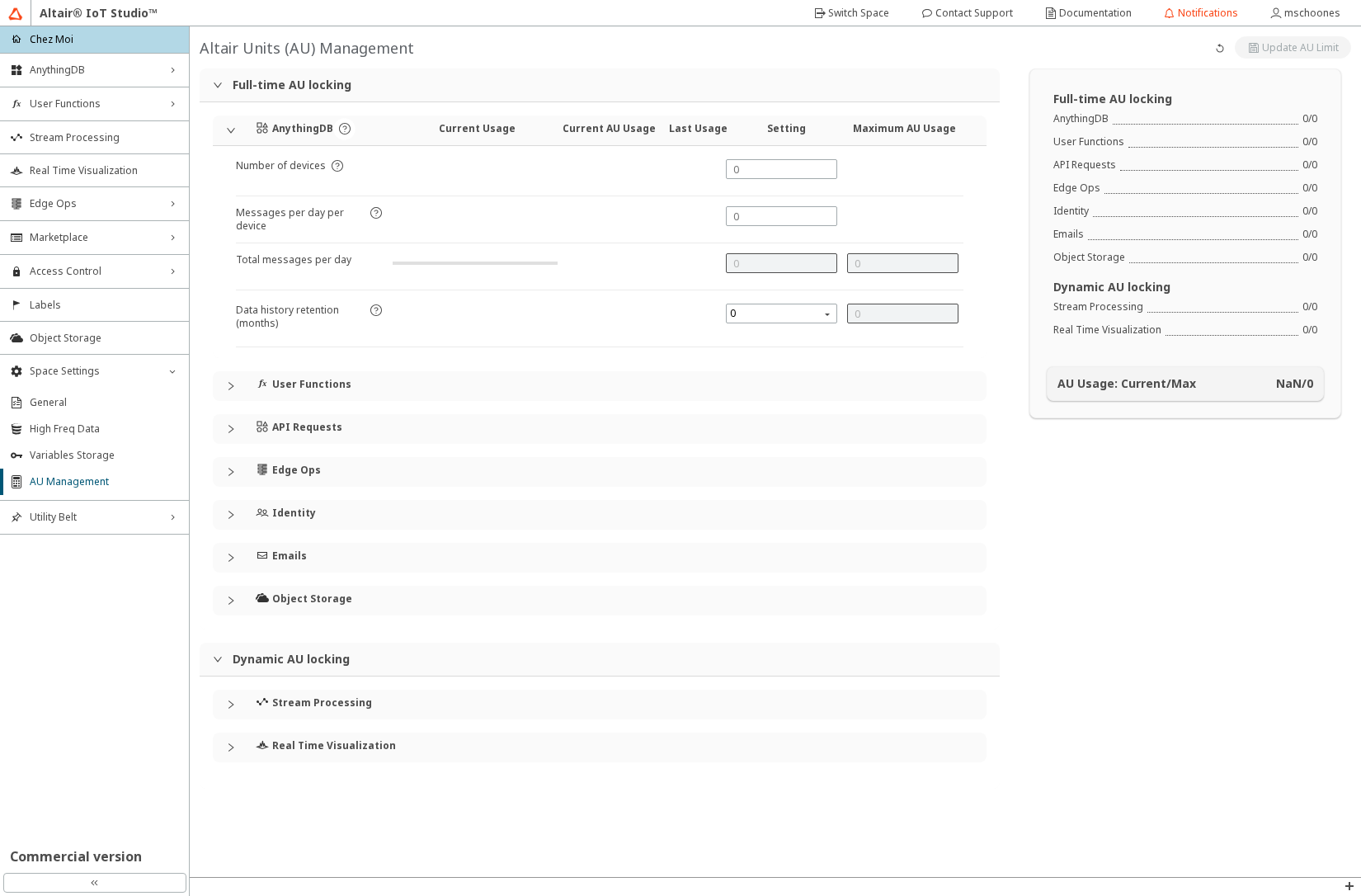
type input "24000"
type input "5"
type input "0"
click at [225, 393] on div "User Functions" at bounding box center [600, 386] width 774 height 30
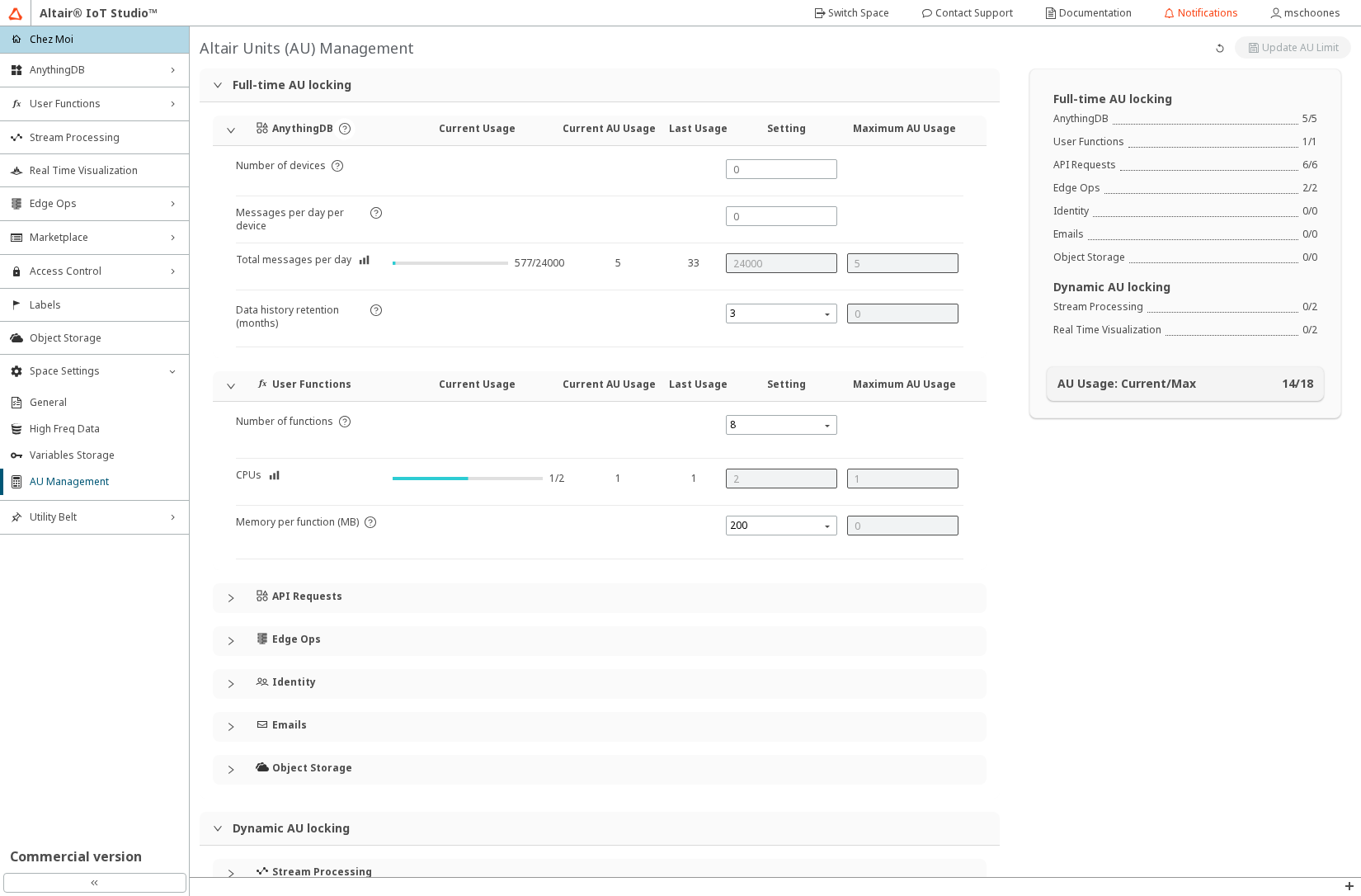
click at [1231, 642] on div "Full-time AU locking AnythingDB 5 / 5 User Functions 1 / 1 API Requests 6 / 6 E…" at bounding box center [1186, 513] width 352 height 890
click at [102, 104] on span "User Functions" at bounding box center [94, 103] width 130 height 13
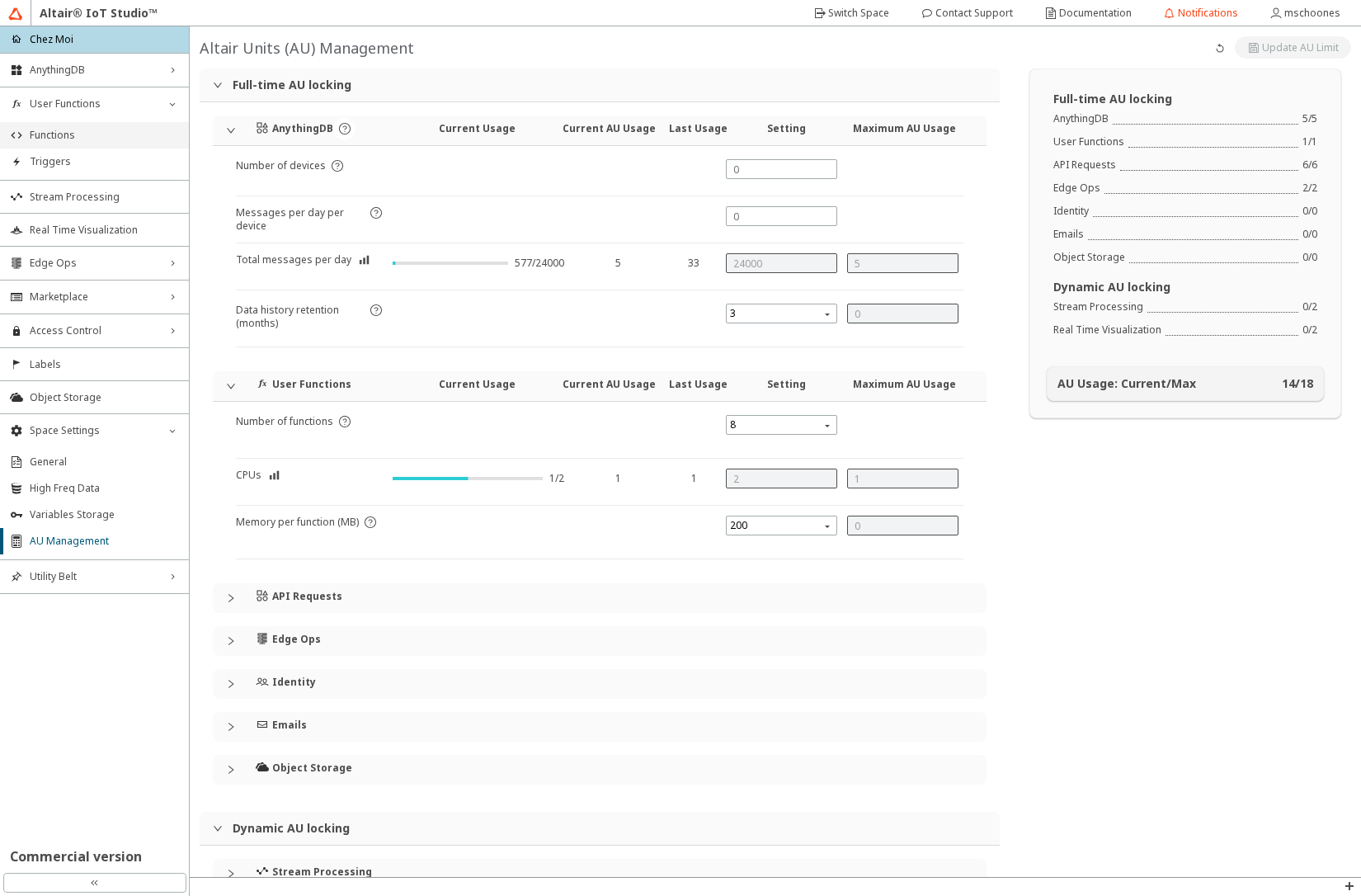
click at [86, 134] on span "Functions" at bounding box center [104, 135] width 149 height 13
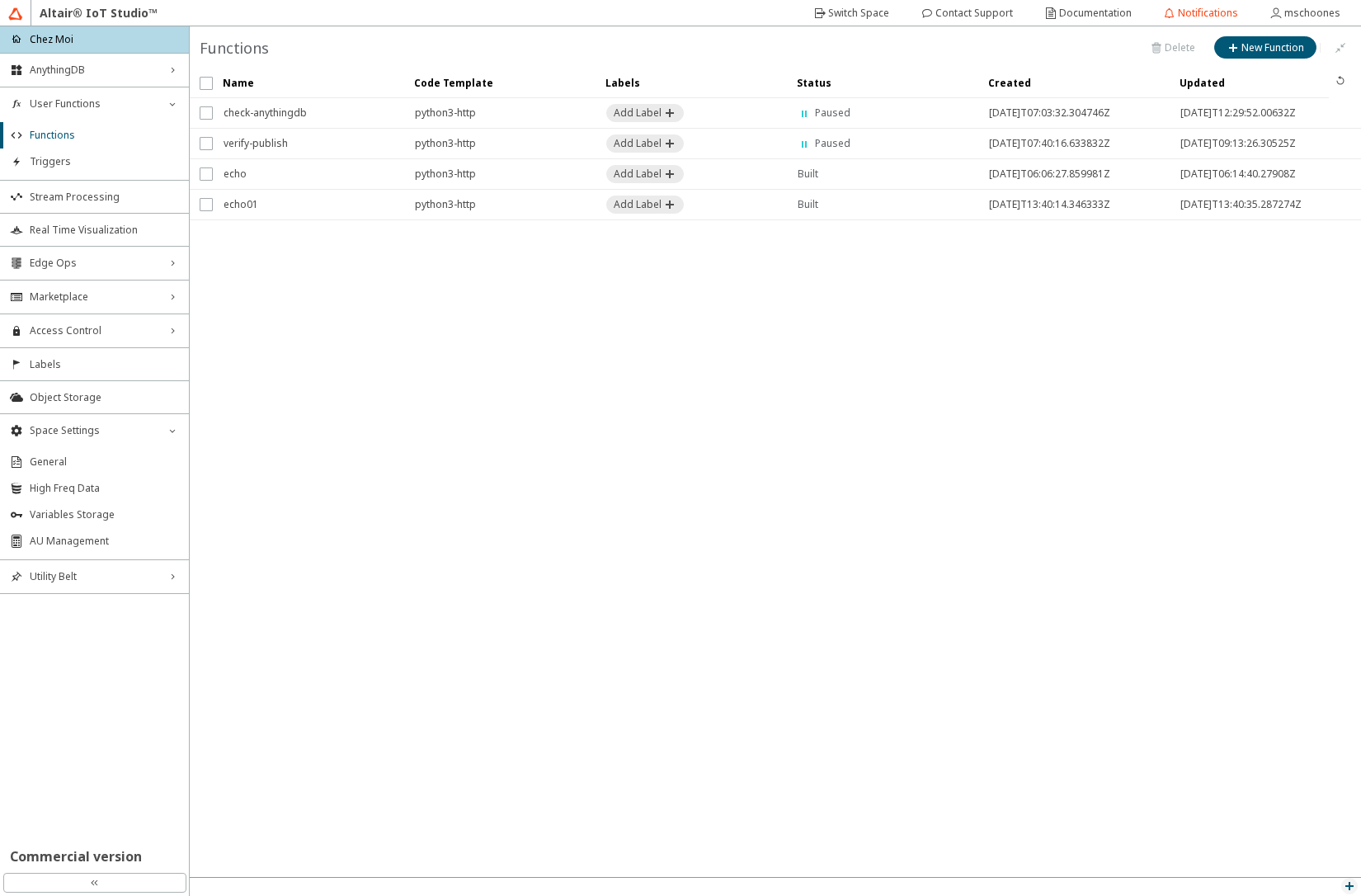
click at [1349, 891] on iron-icon at bounding box center [1349, 886] width 13 height 13
click at [1311, 863] on p "API Inspector" at bounding box center [1312, 865] width 99 height 14
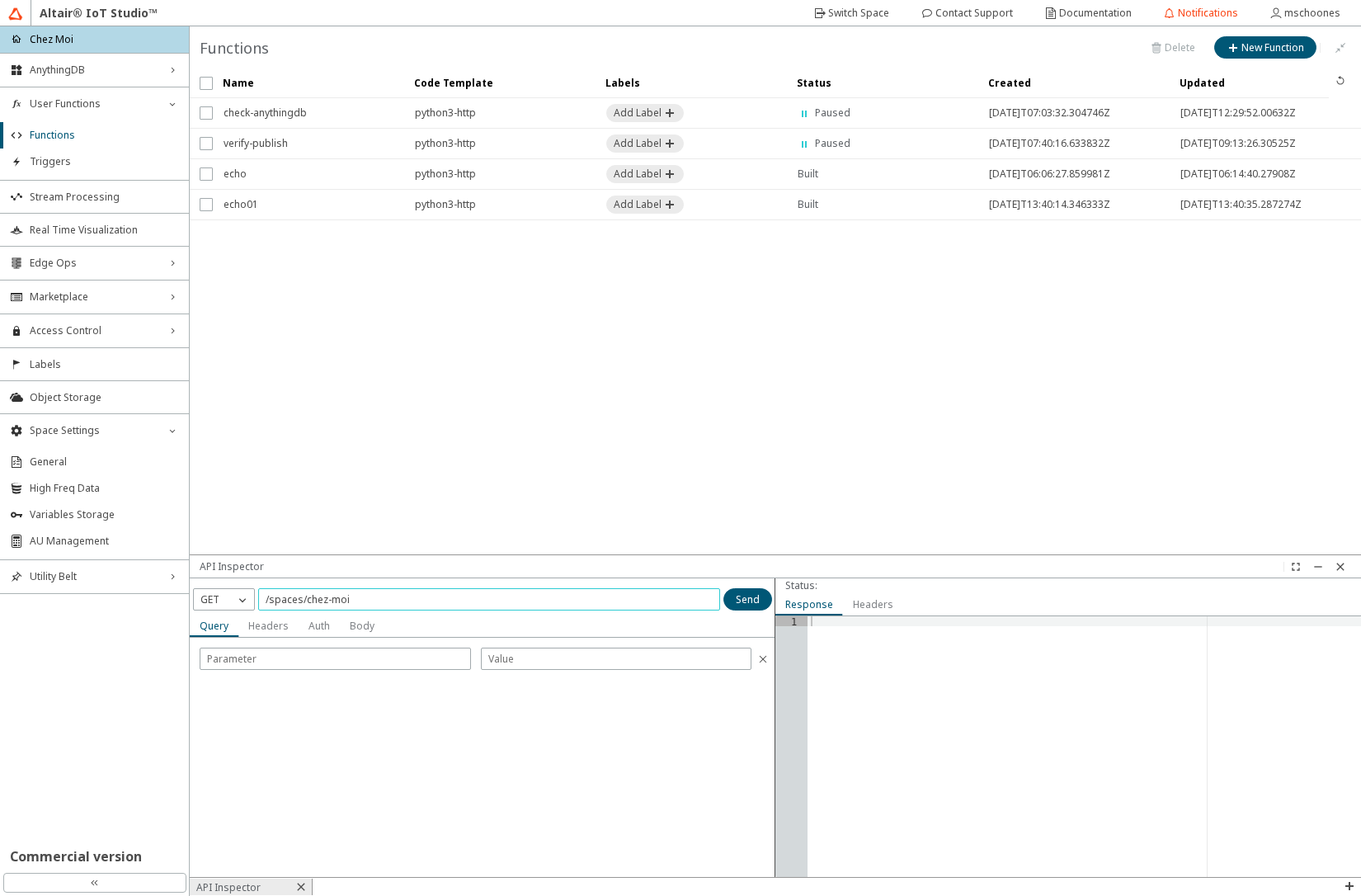
click at [387, 601] on input "/spaces/chez-moi" at bounding box center [488, 600] width 447 height 14
type input "/spaces/chez-moi/functions"
click at [225, 603] on p "GET" at bounding box center [210, 600] width 32 height 14
click at [220, 650] on span "POST" at bounding box center [213, 647] width 26 height 14
click at [0, 0] on slot "Body" at bounding box center [0, 0] width 0 height 0
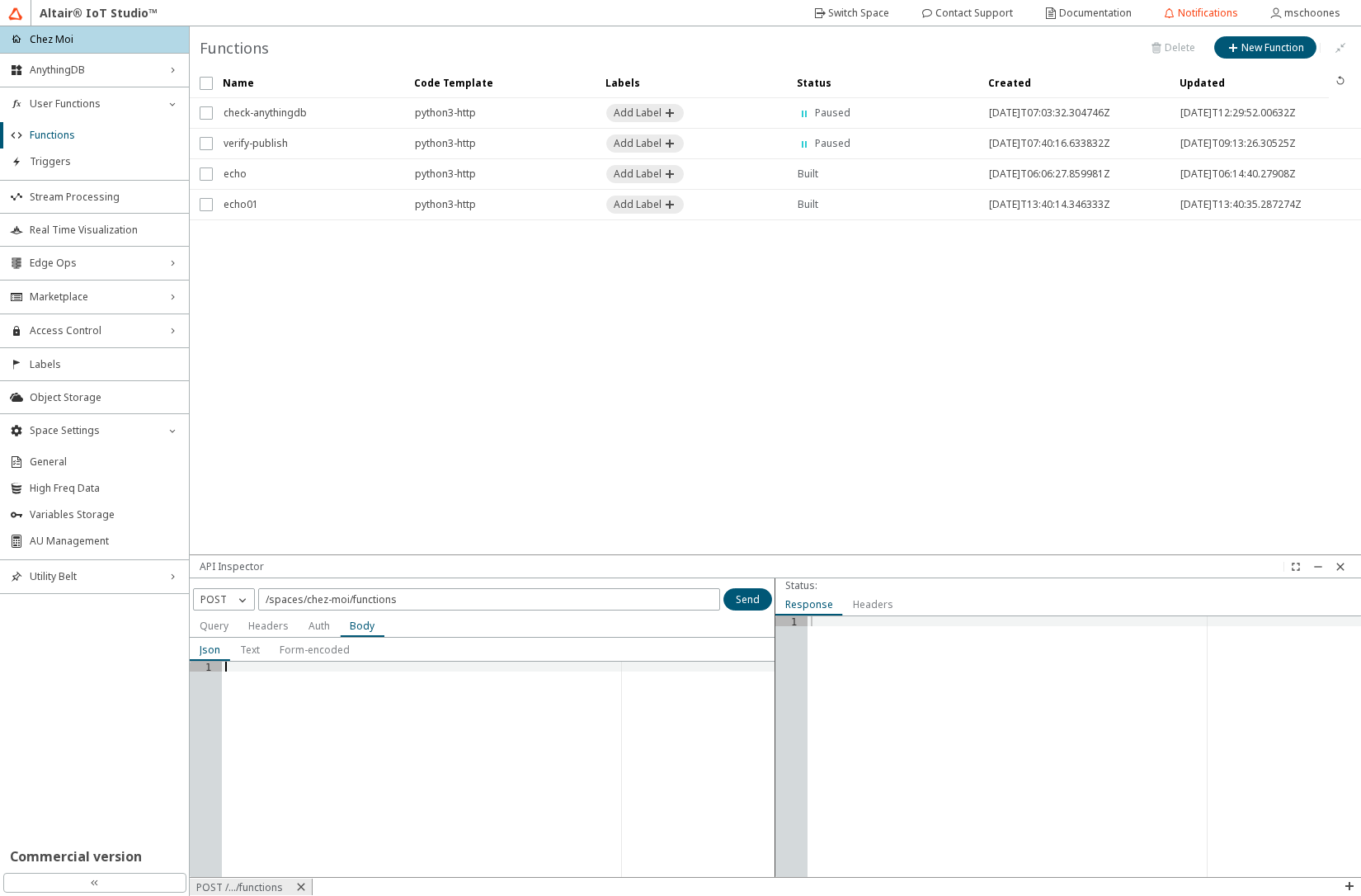
click at [332, 712] on div at bounding box center [498, 779] width 553 height 235
paste textarea "}"
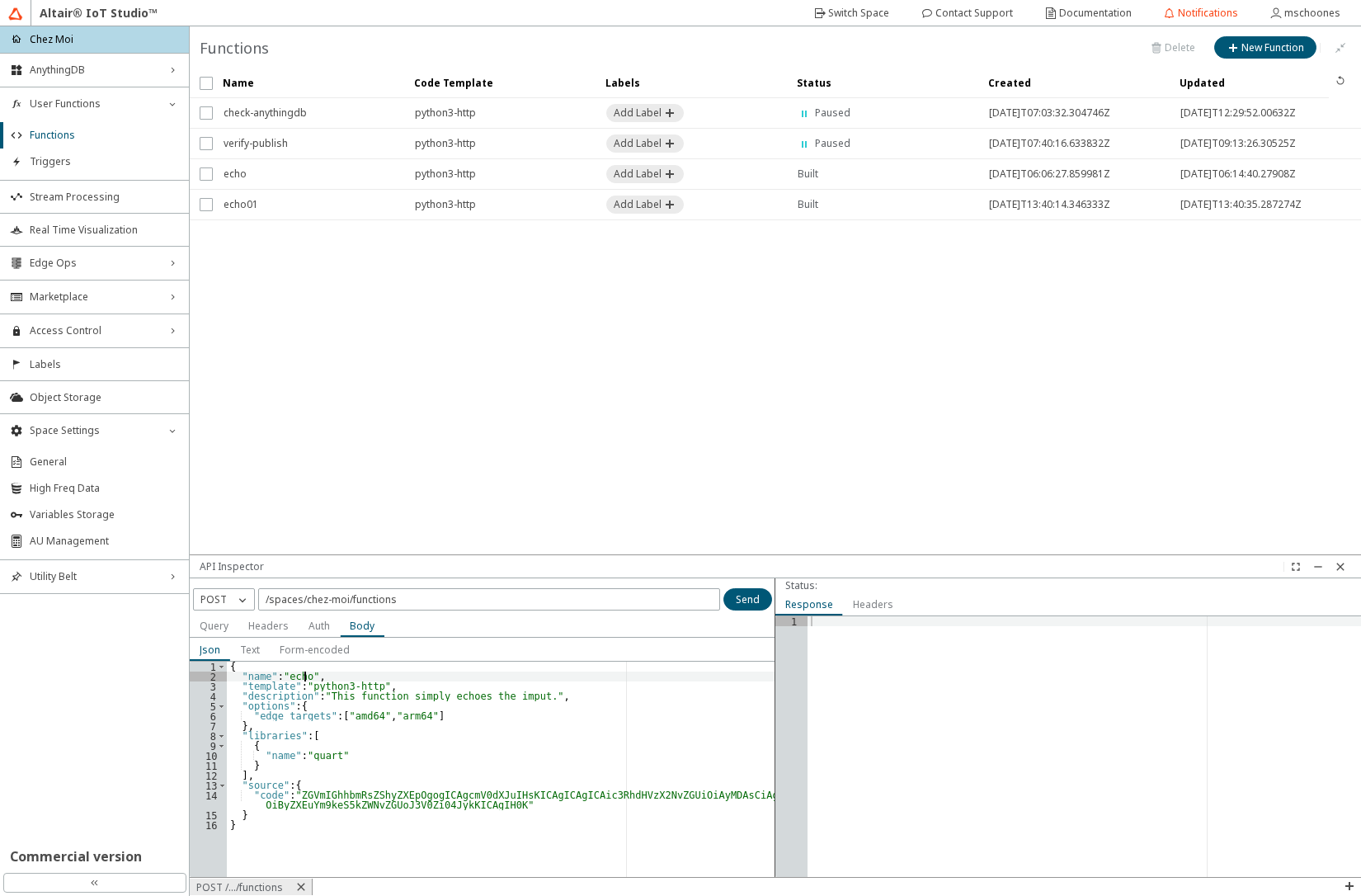
click at [305, 681] on div "{ "name" : "echo" , "template" : "python3-http" , "description" : "This functio…" at bounding box center [501, 779] width 549 height 235
click at [0, 0] on slot "Send" at bounding box center [0, 0] width 0 height 0
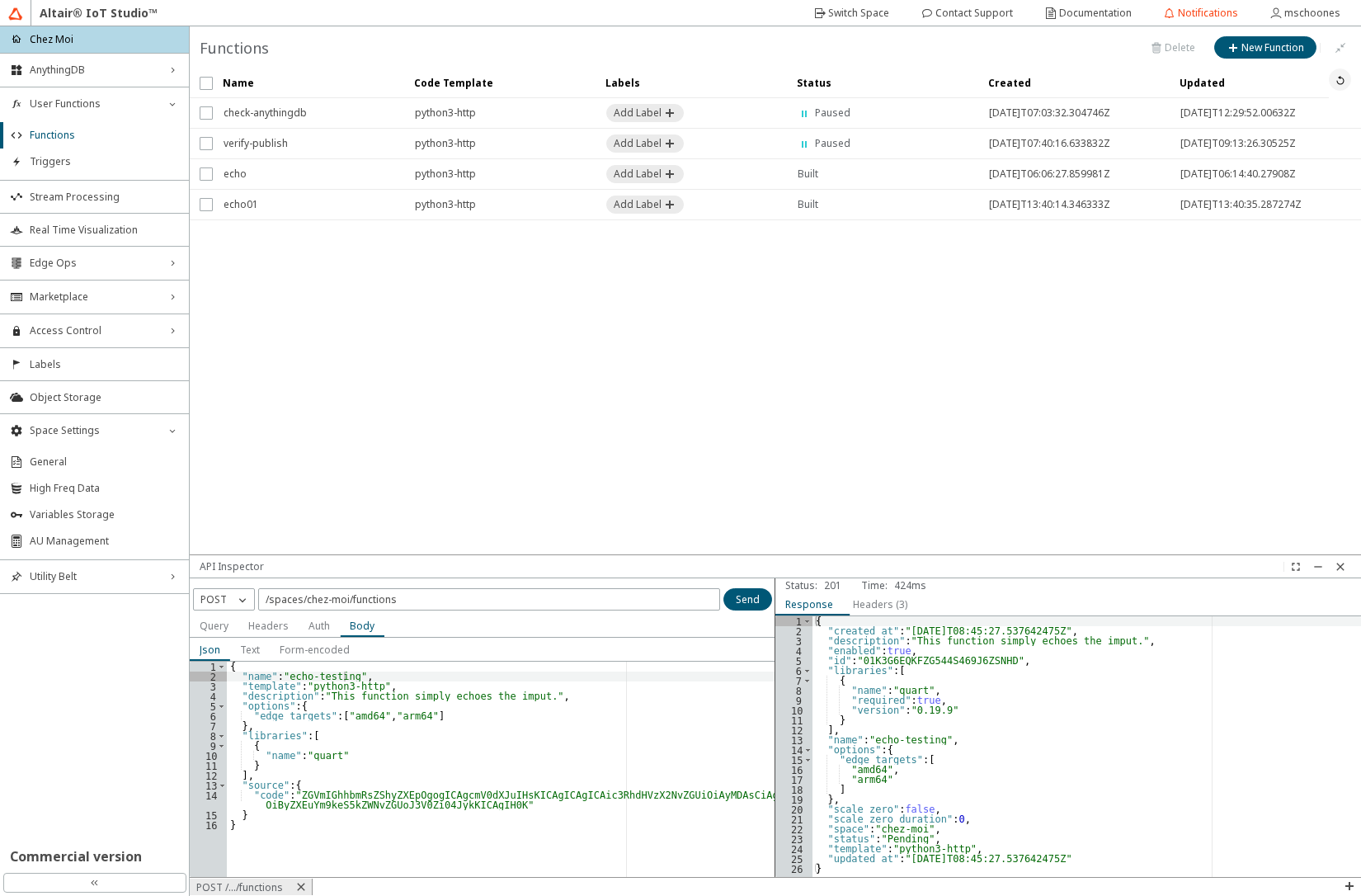
click at [1339, 78] on iron-icon at bounding box center [1340, 80] width 13 height 13
click at [1349, 84] on paper-button at bounding box center [1340, 79] width 22 height 22
click at [1345, 80] on iron-icon at bounding box center [1340, 80] width 13 height 13
click at [60, 544] on span "AU Management" at bounding box center [104, 541] width 149 height 13
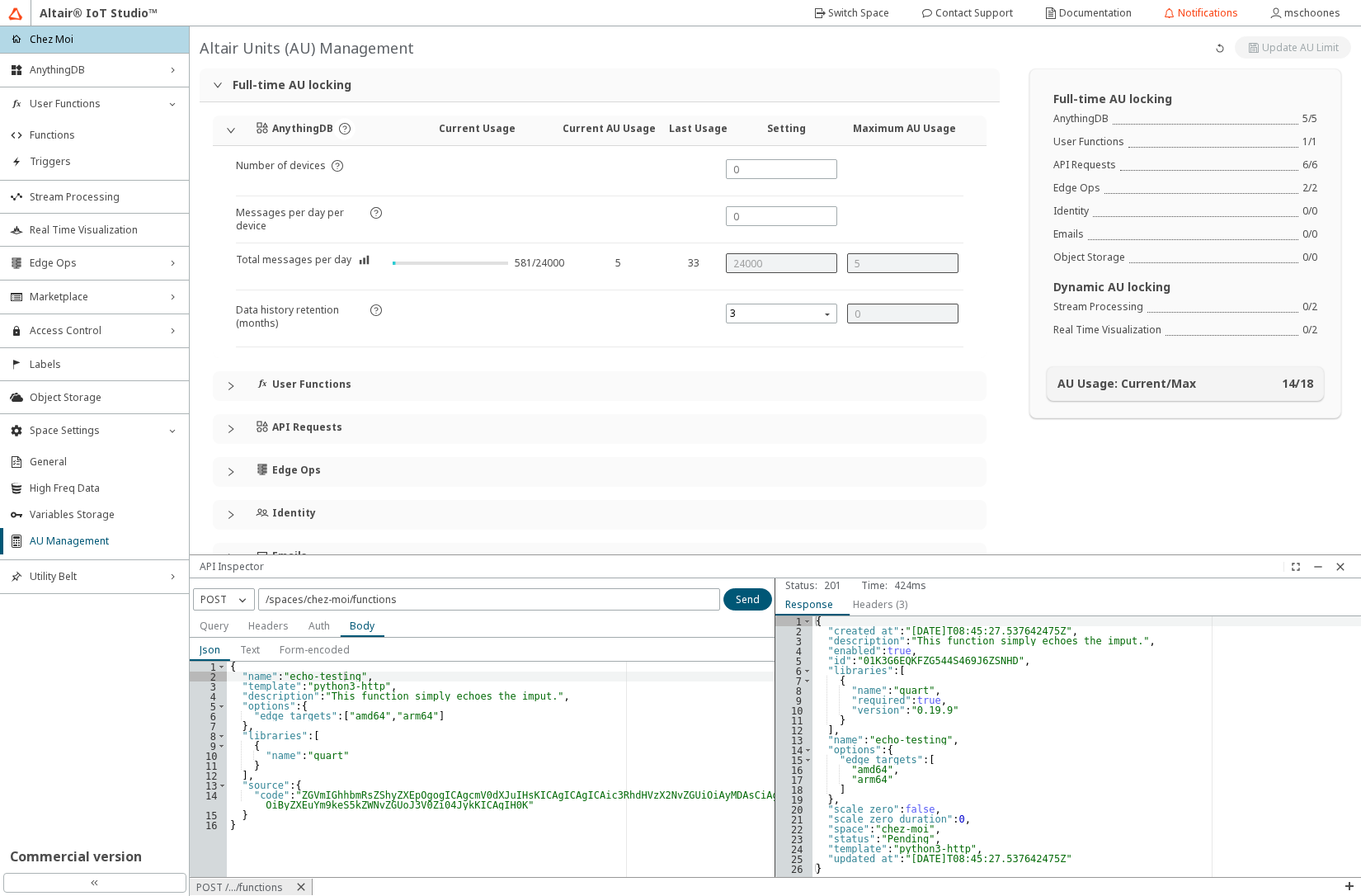
click at [223, 381] on div "User Functions" at bounding box center [600, 386] width 774 height 30
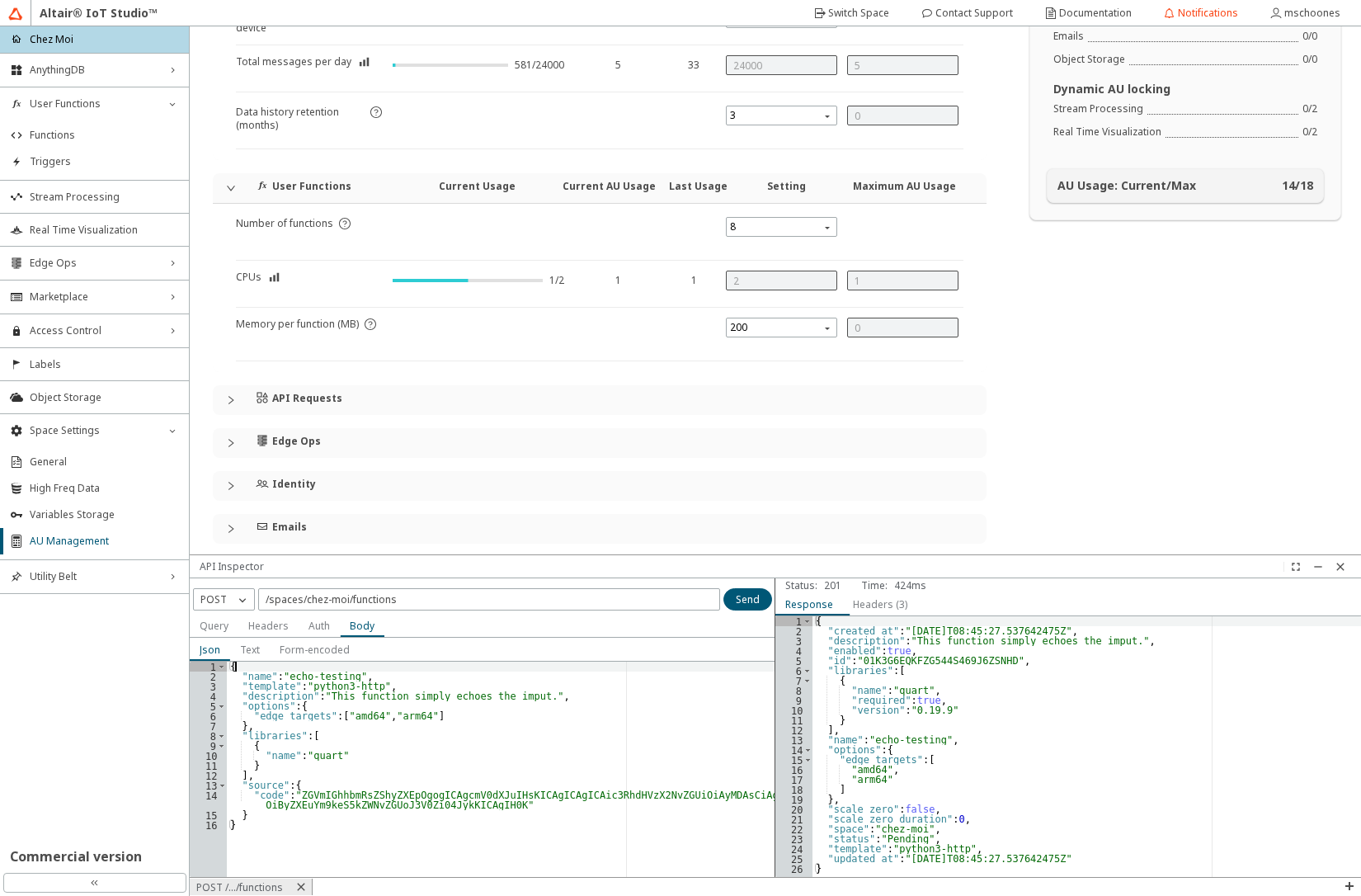
click at [282, 671] on div "{ "name" : "echo-testing" , "template" : "python3-http" , "description" : "This…" at bounding box center [501, 779] width 549 height 235
drag, startPoint x: 284, startPoint y: 677, endPoint x: 337, endPoint y: 673, distance: 53.2
click at [343, 673] on div "{ "name" : "echo-testing" , "template" : "python3-http" , "description" : "This…" at bounding box center [501, 779] width 549 height 235
type textarea ""name": "echo-testing","
click at [473, 591] on div "/spaces/chez-moi/functions" at bounding box center [489, 599] width 462 height 22
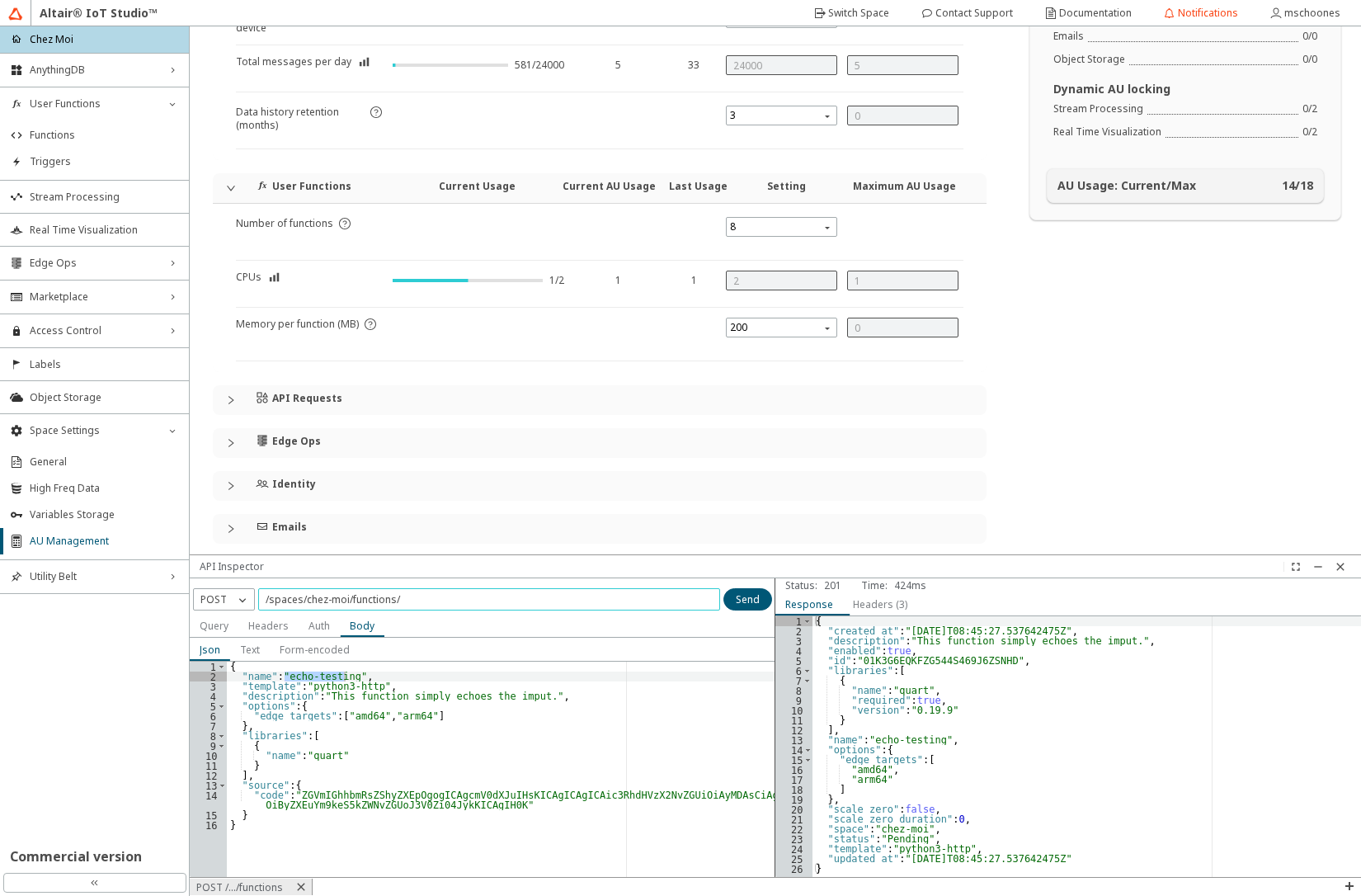
paste input "echo-testing"
type input "/spaces/chez-moi/functions/echo-testing"
click at [237, 593] on iron-icon at bounding box center [242, 600] width 16 height 16
click at [224, 668] on p "PUT" at bounding box center [224, 670] width 60 height 14
click at [375, 722] on div "{ "name" : "echo-testing" , "template" : "python3-http" , "description" : "This…" at bounding box center [501, 779] width 549 height 235
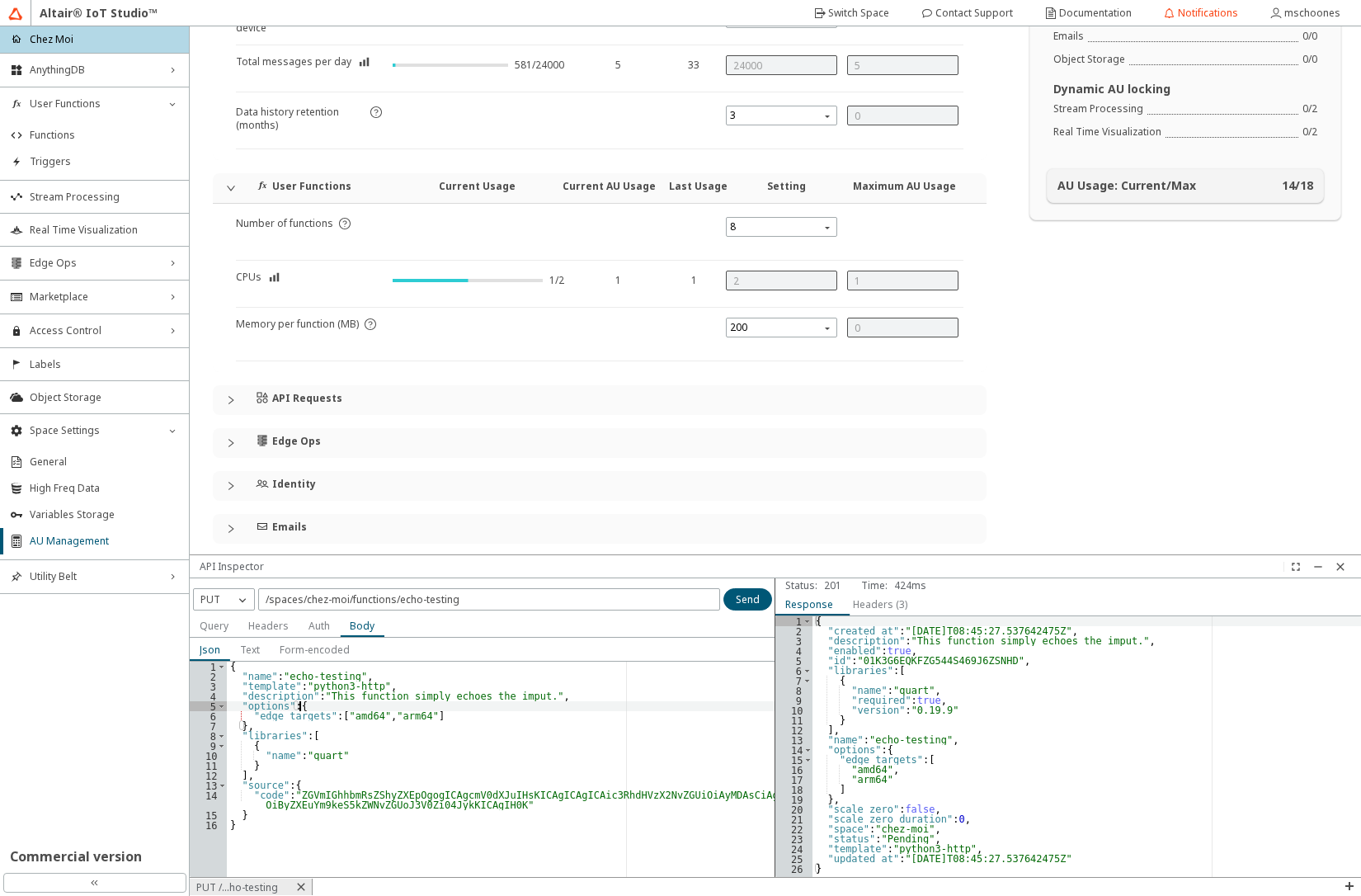
click at [380, 710] on div "{ "name" : "echo-testing" , "template" : "python3-http" , "description" : "This…" at bounding box center [501, 779] width 549 height 235
click at [376, 715] on div "{ "name" : "echo-testing" , "template" : "python3-http" , "description" : "This…" at bounding box center [501, 779] width 549 height 235
type textarea ""edge_targets": ["arm64"]"
click at [736, 599] on paper-button "Send" at bounding box center [748, 599] width 49 height 22
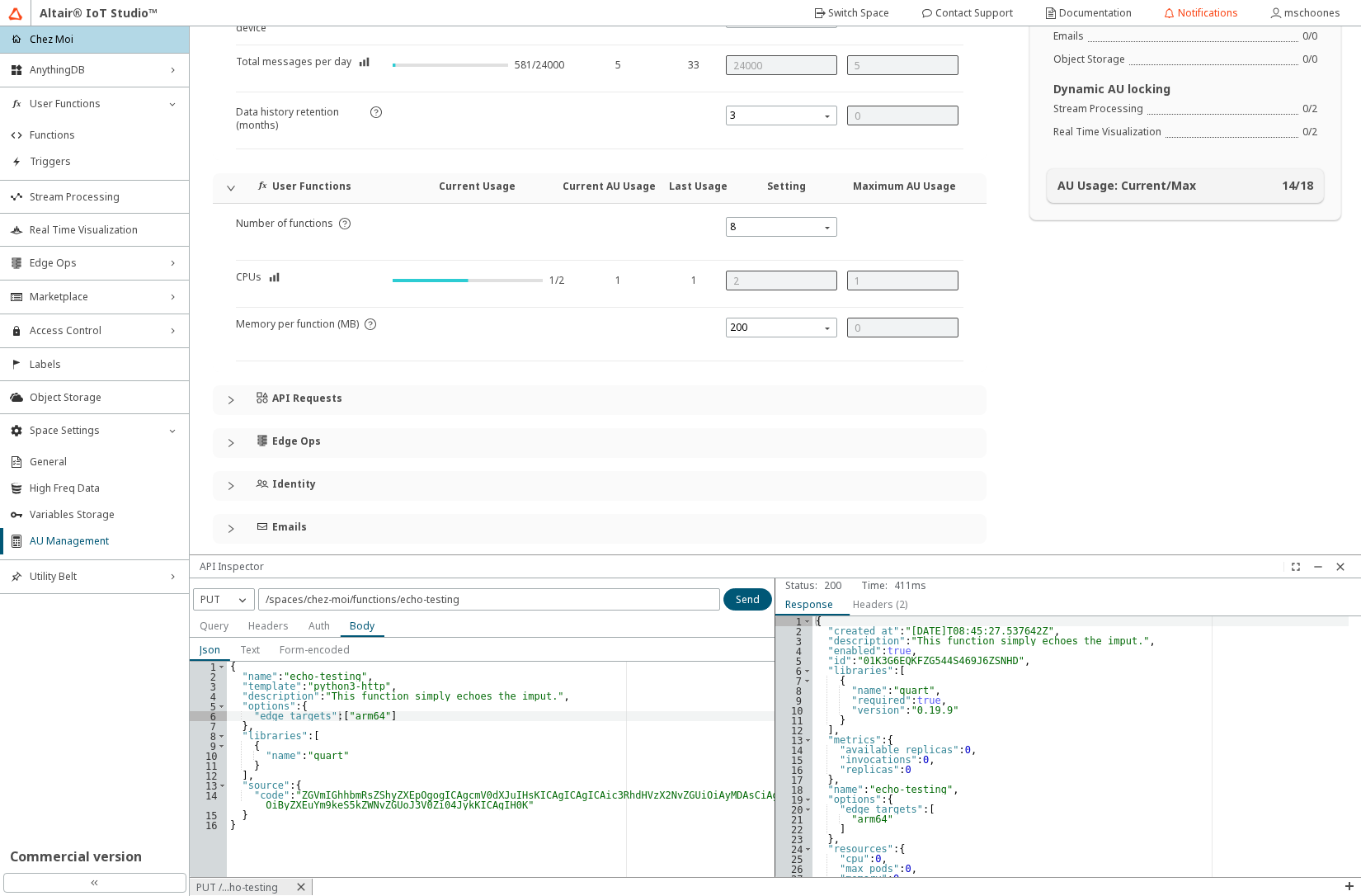
scroll to position [95, 0]
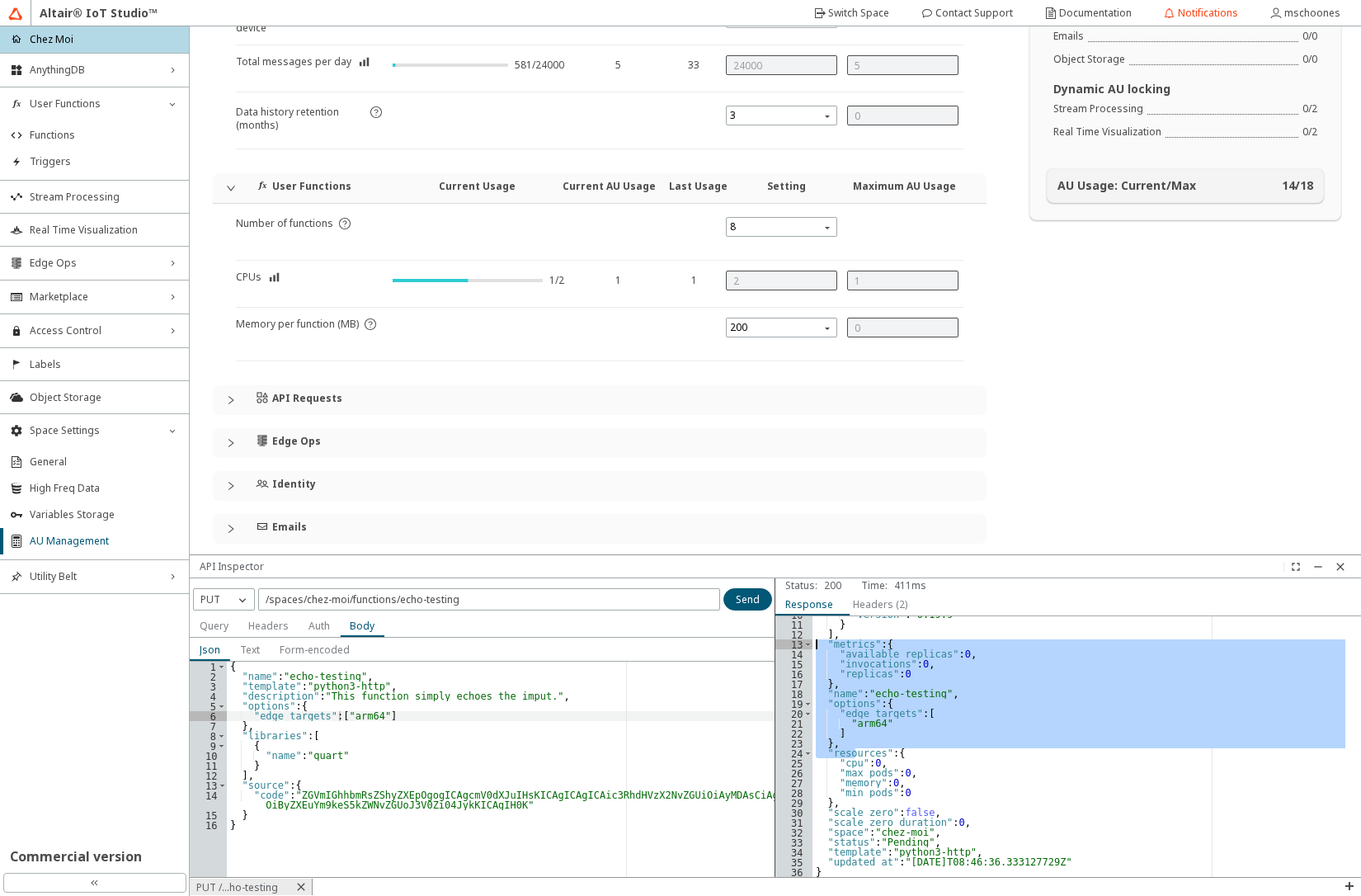
drag, startPoint x: 850, startPoint y: 721, endPoint x: 785, endPoint y: 650, distance: 96.3
click at [785, 651] on div ""resources": { 10 11 12 13 14 15 16 17 18 19 20 21 22 23 24 25 26 27 28 29 30 3…" at bounding box center [1068, 747] width 586 height 261
type textarea ""available_replicas": 0, "invocations": 0,"
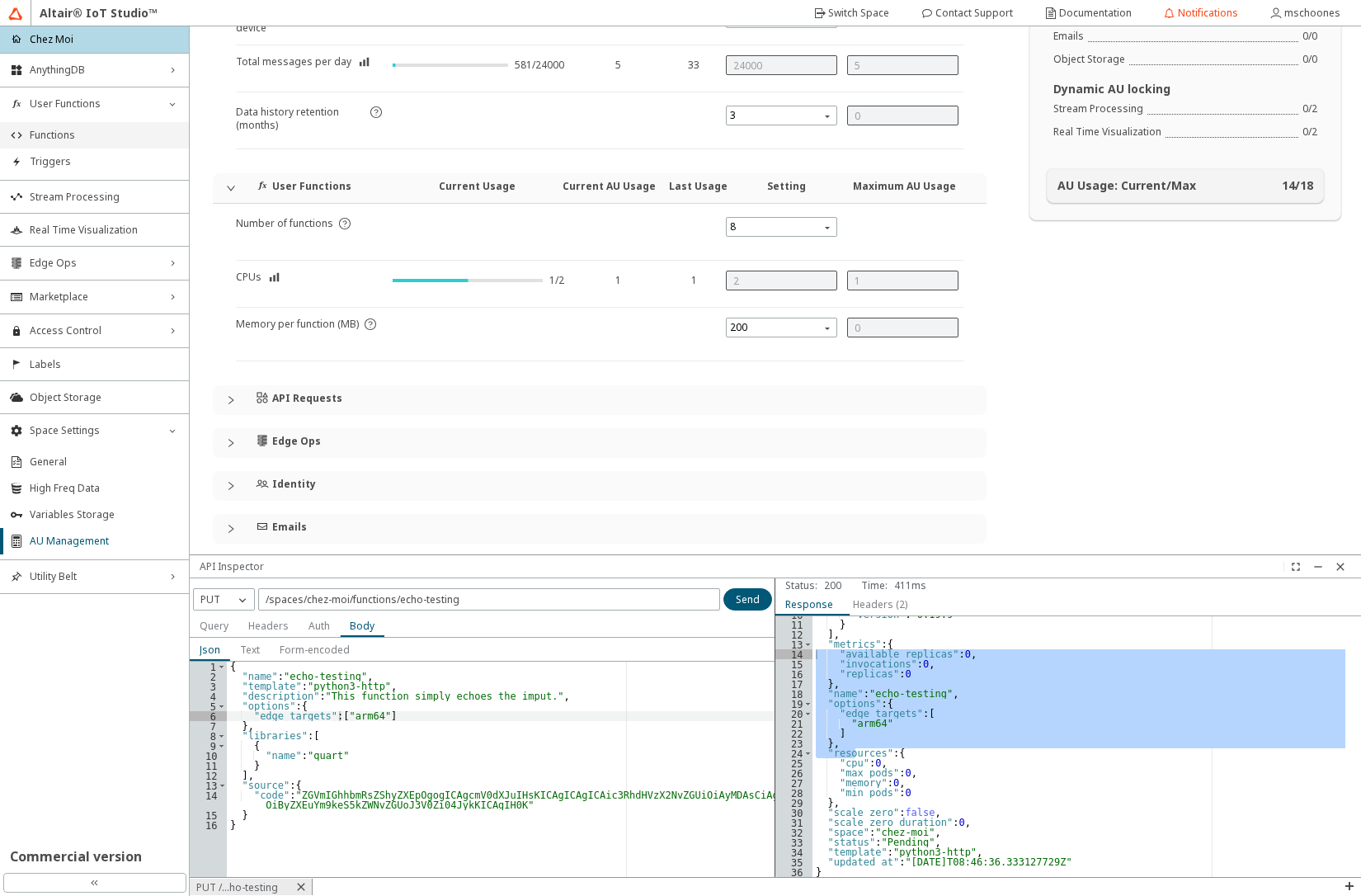
click at [85, 141] on span "Functions" at bounding box center [104, 135] width 149 height 13
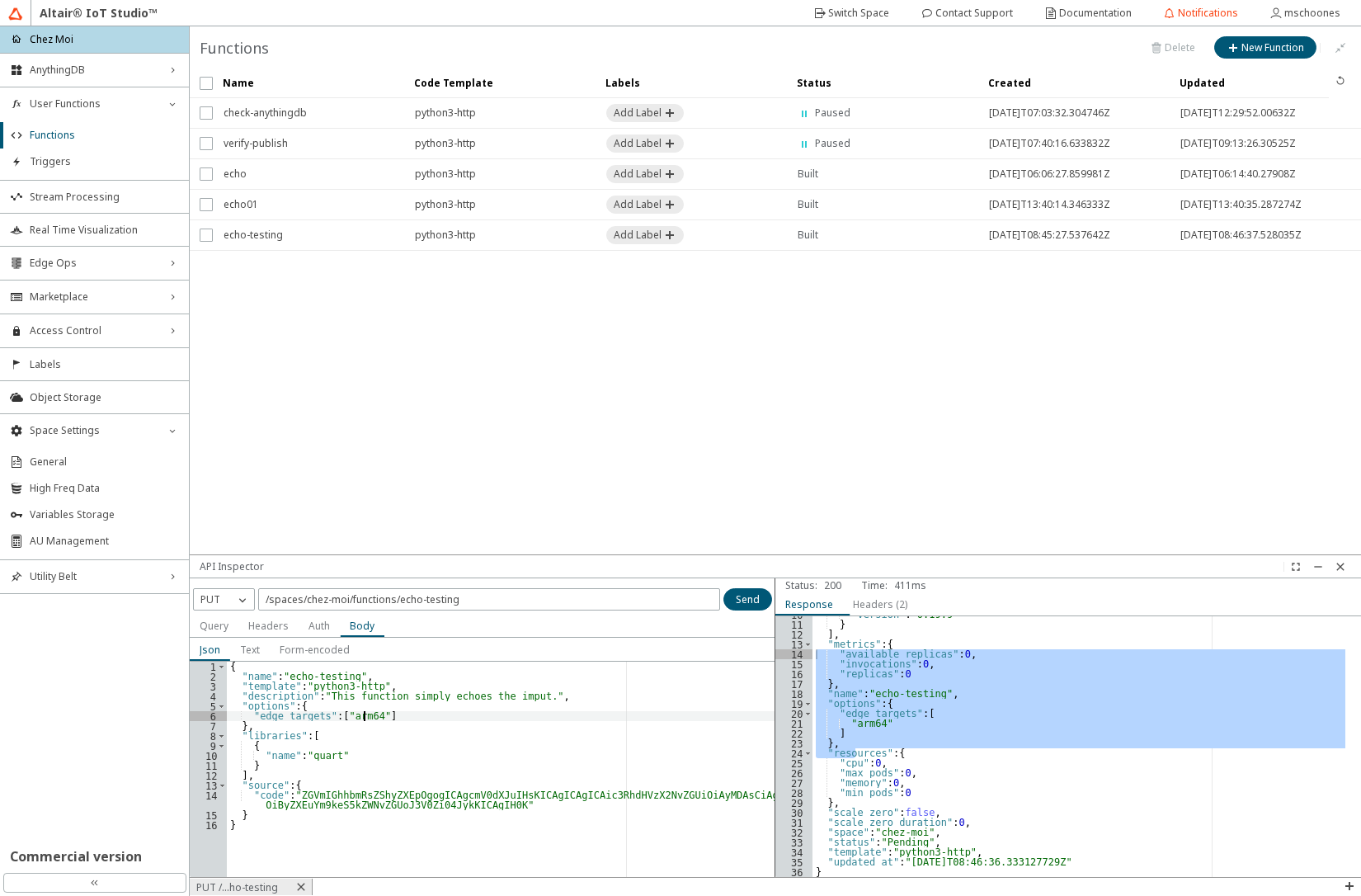
click at [365, 718] on div "{ "name" : "echo-testing" , "template" : "python3-http" , "description" : "This…" at bounding box center [501, 779] width 549 height 235
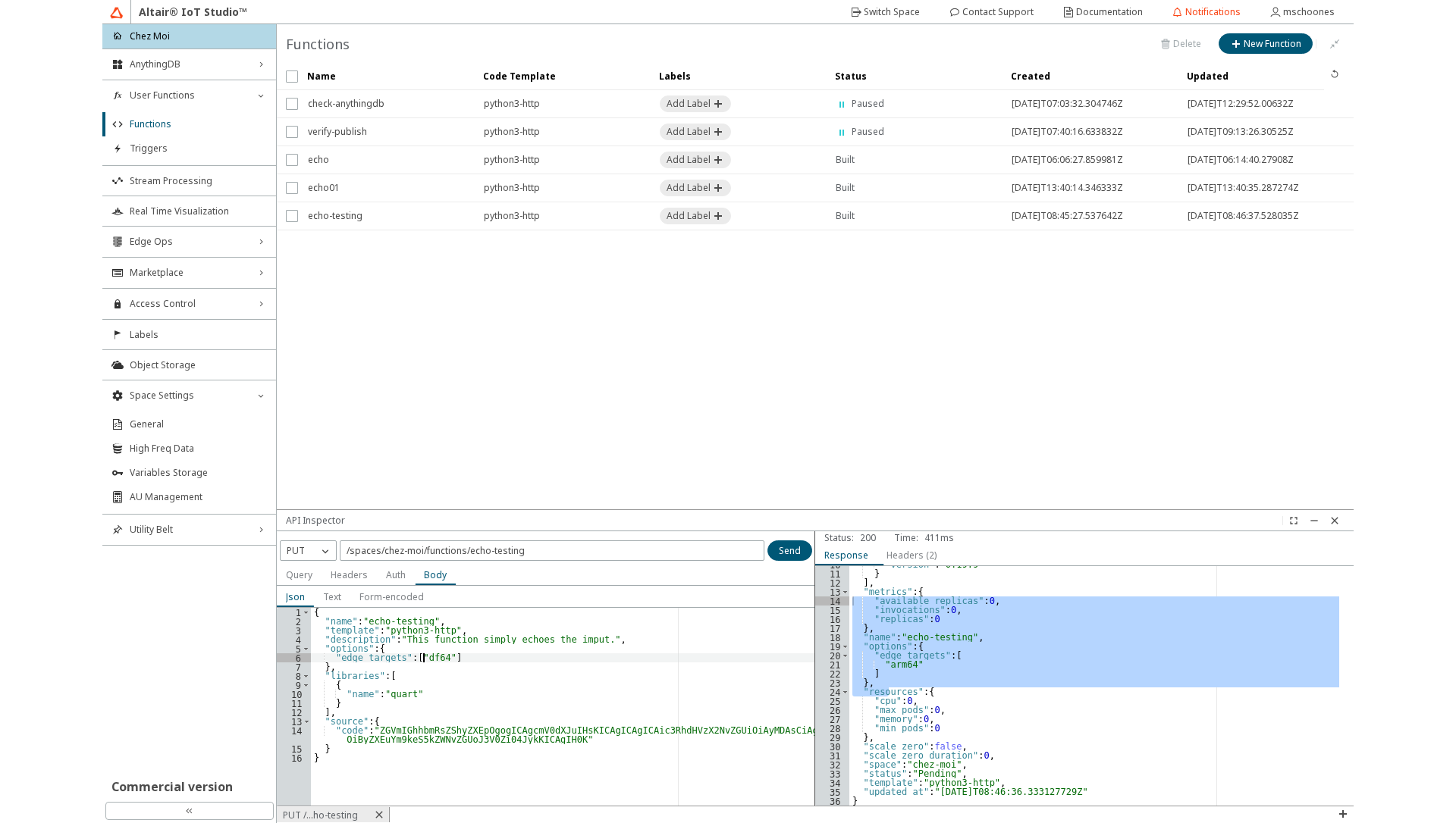
scroll to position [0, 10]
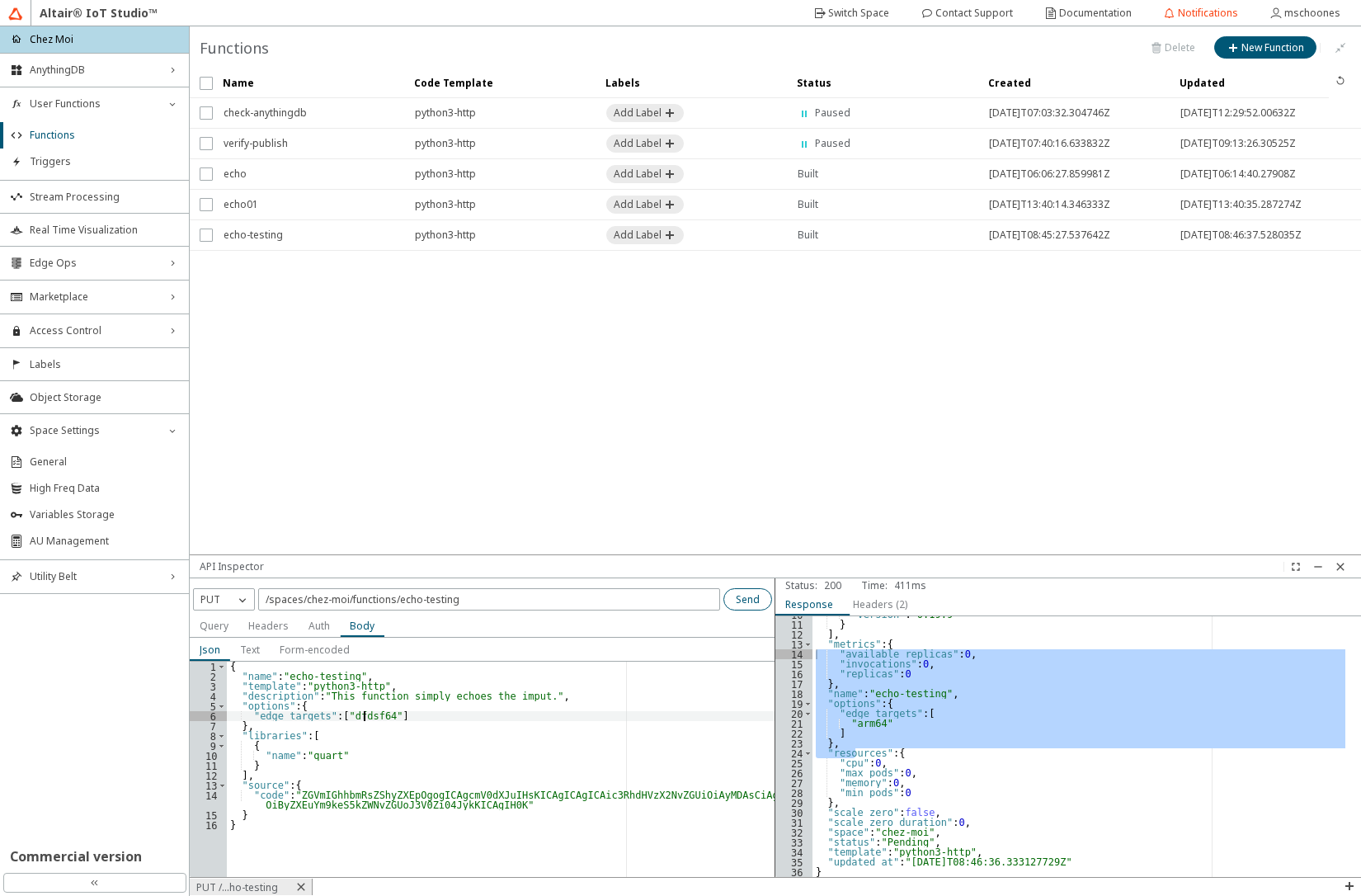
type textarea ""edge_targets": ["dfdsf64"]"
click at [0, 0] on slot "Send" at bounding box center [0, 0] width 0 height 0
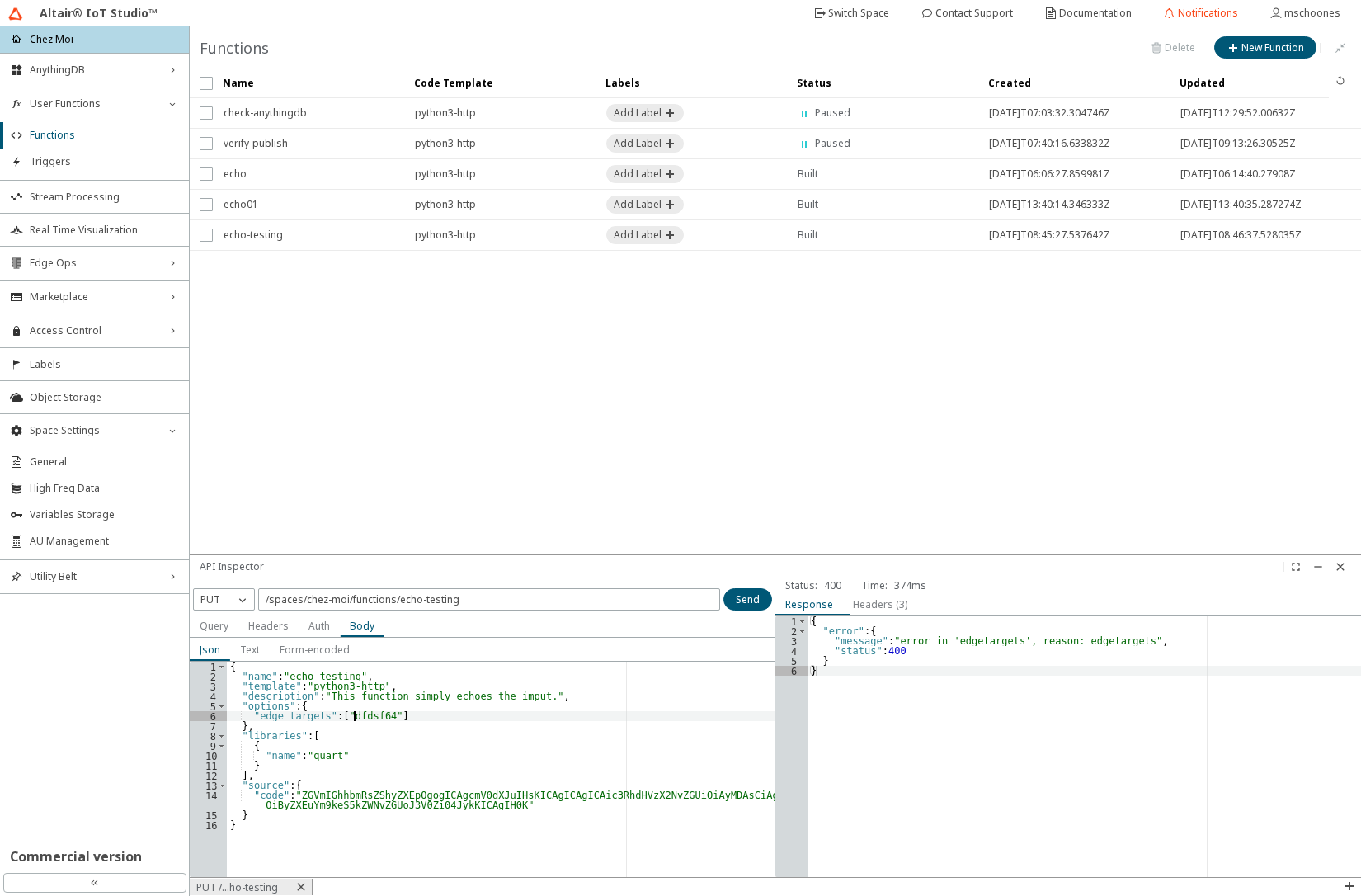
click at [354, 712] on div "{ "name" : "echo-testing" , "template" : "python3-http" , "description" : "This…" at bounding box center [501, 779] width 549 height 235
